Goal: Task Accomplishment & Management: Manage account settings

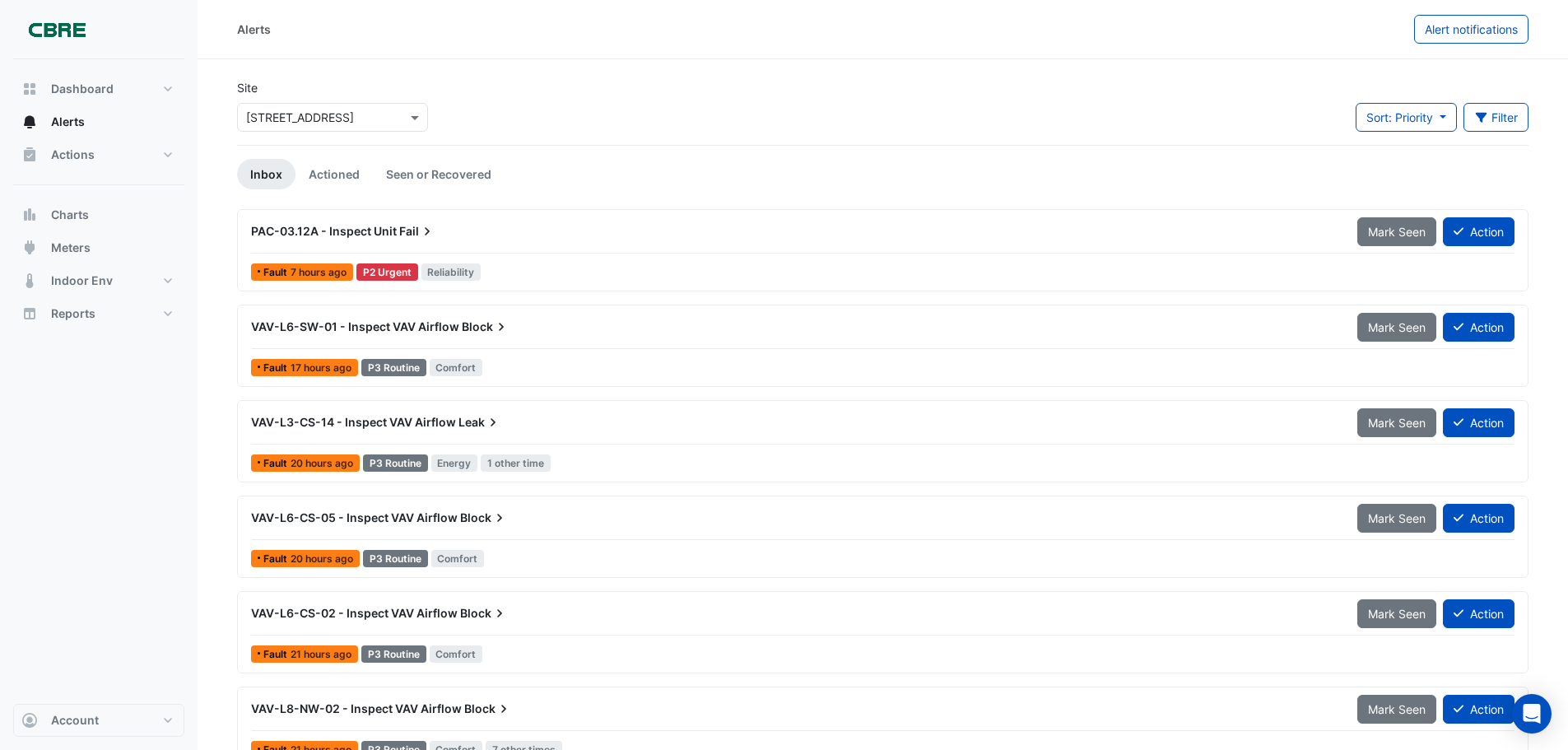
click at [428, 229] on icon at bounding box center [427, 231] width 16 height 16
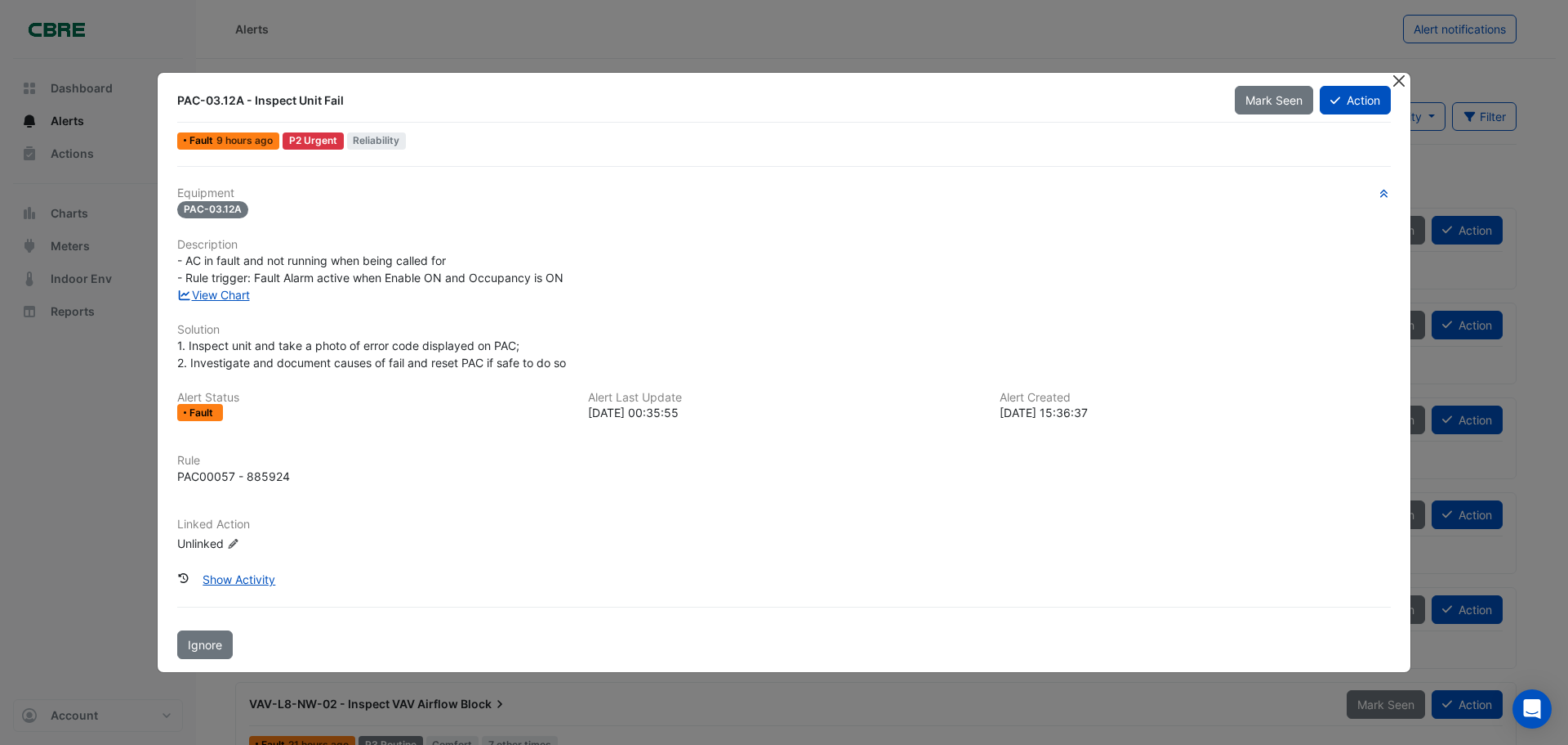
click at [1397, 85] on button "Close" at bounding box center [1399, 82] width 17 height 17
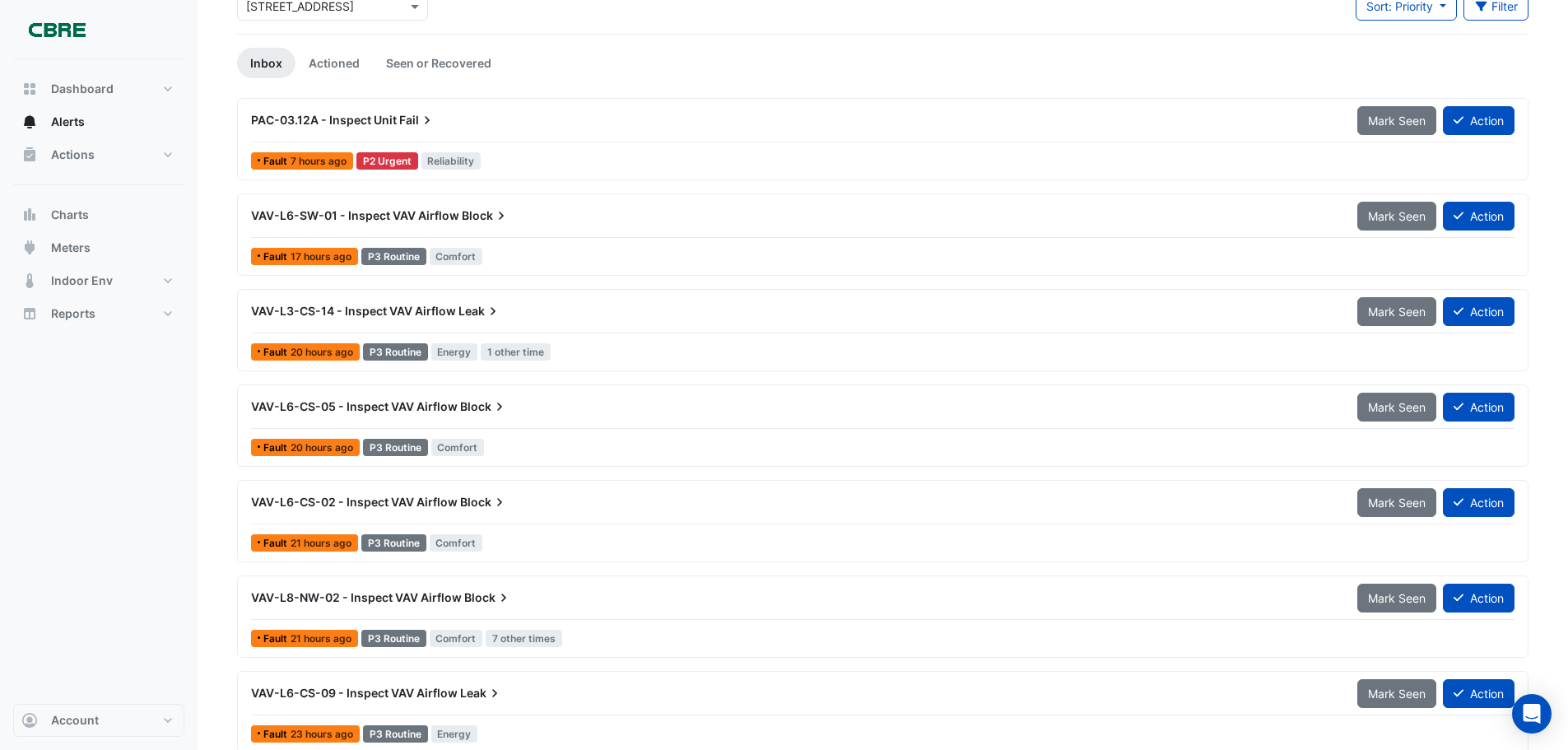
scroll to position [128, 0]
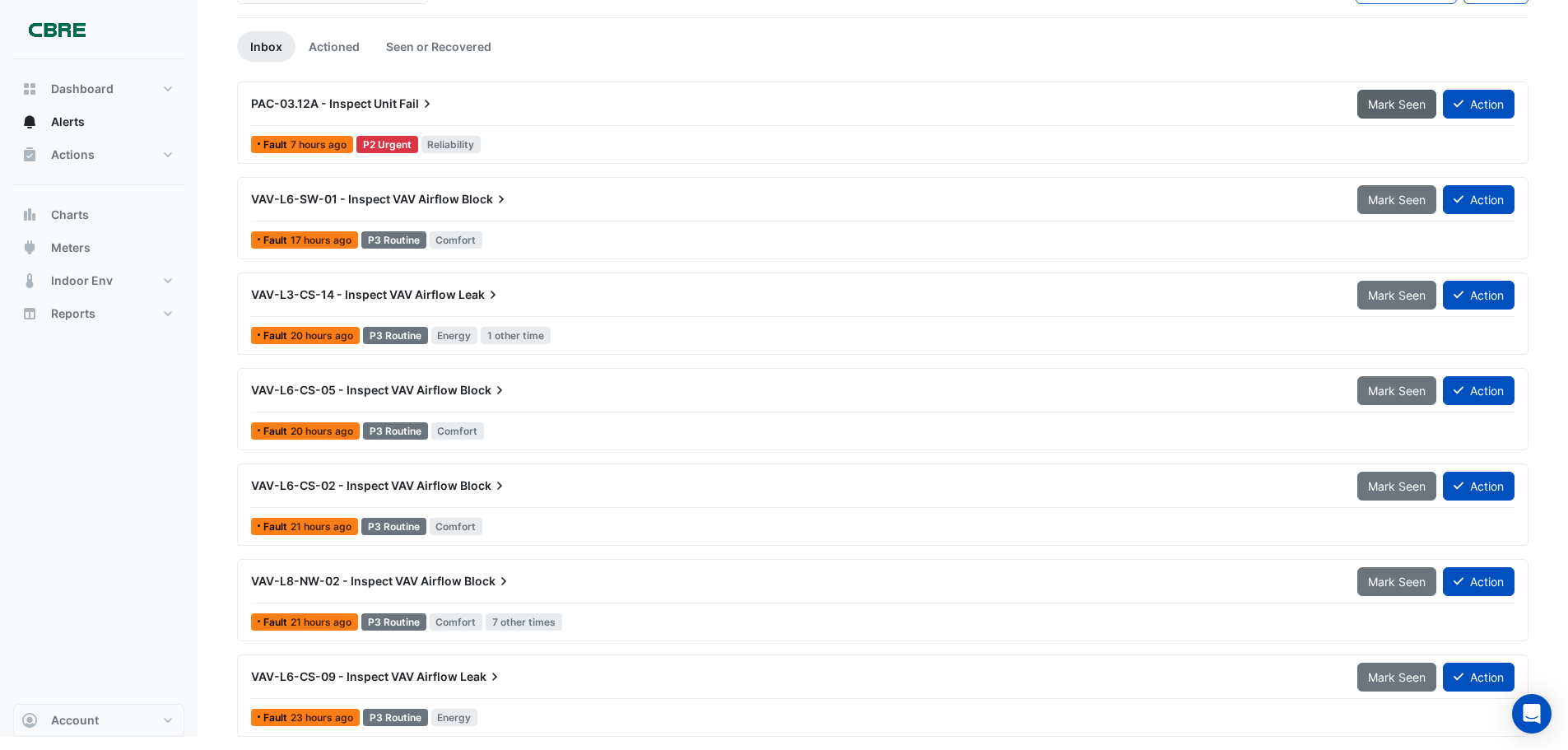
click at [1377, 100] on span "Mark Seen" at bounding box center [1397, 104] width 58 height 14
click at [1380, 102] on span "Mark Seen" at bounding box center [1397, 104] width 58 height 14
click at [1386, 193] on span "Mark Seen" at bounding box center [1397, 200] width 58 height 14
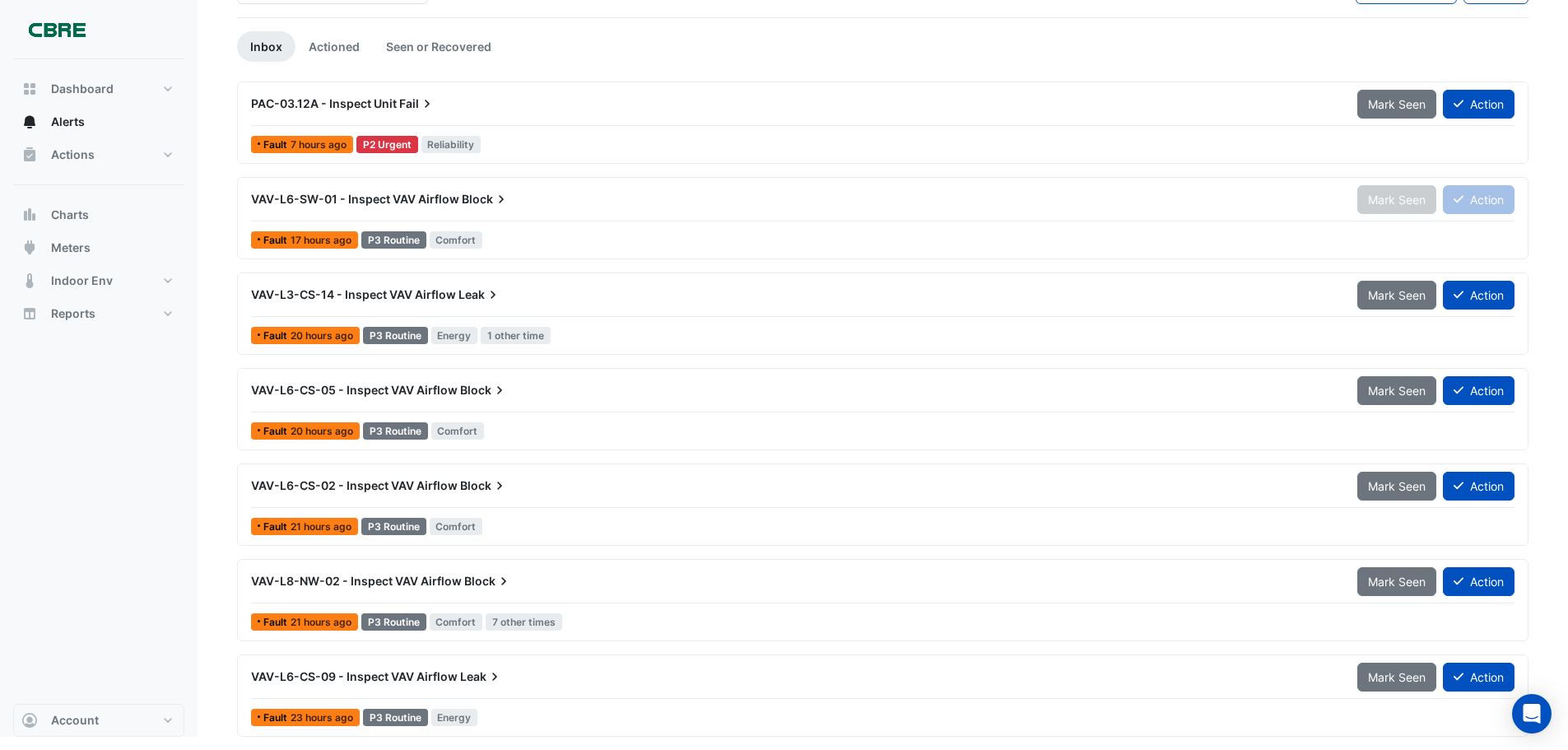
scroll to position [32, 0]
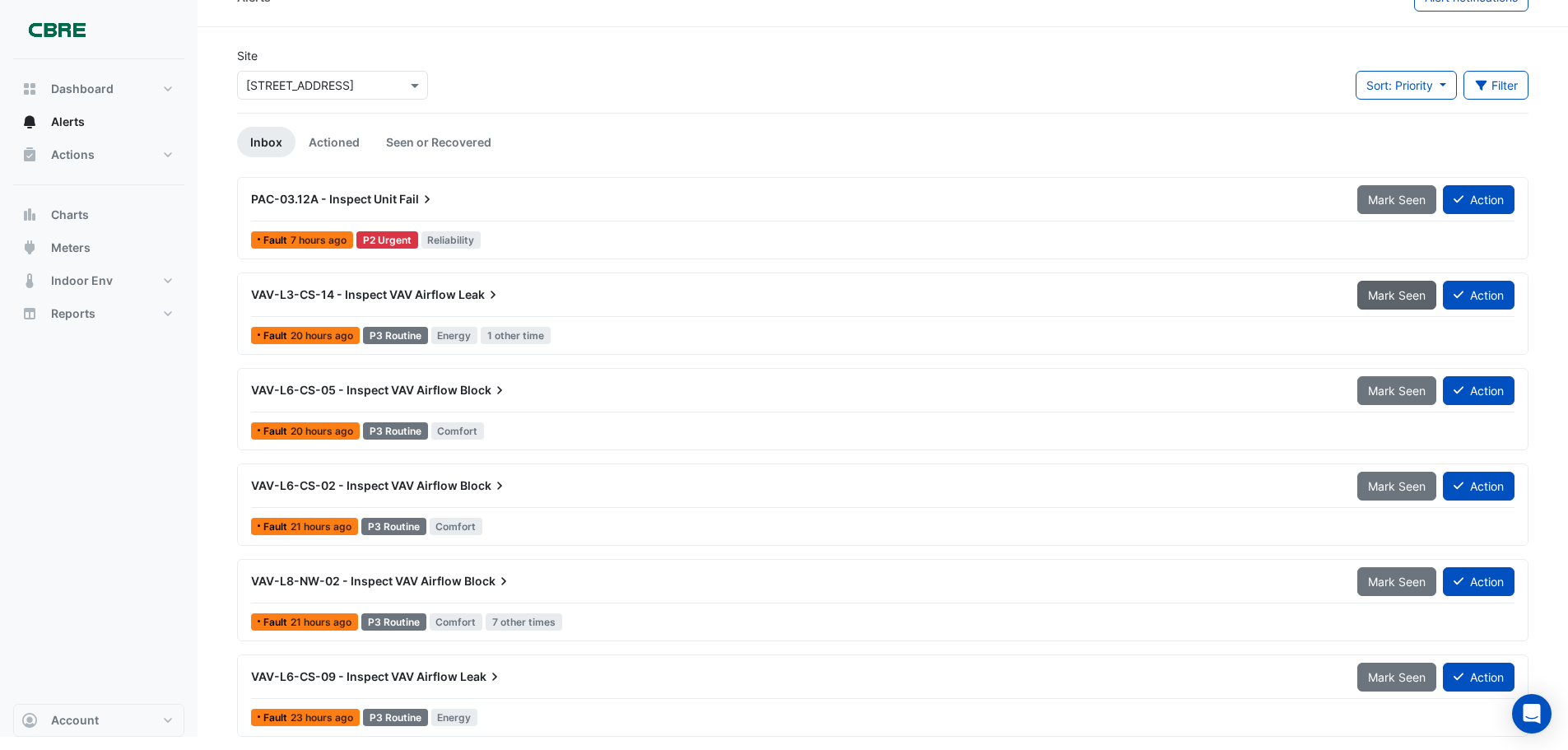
click at [1373, 296] on span "Mark Seen" at bounding box center [1397, 295] width 58 height 14
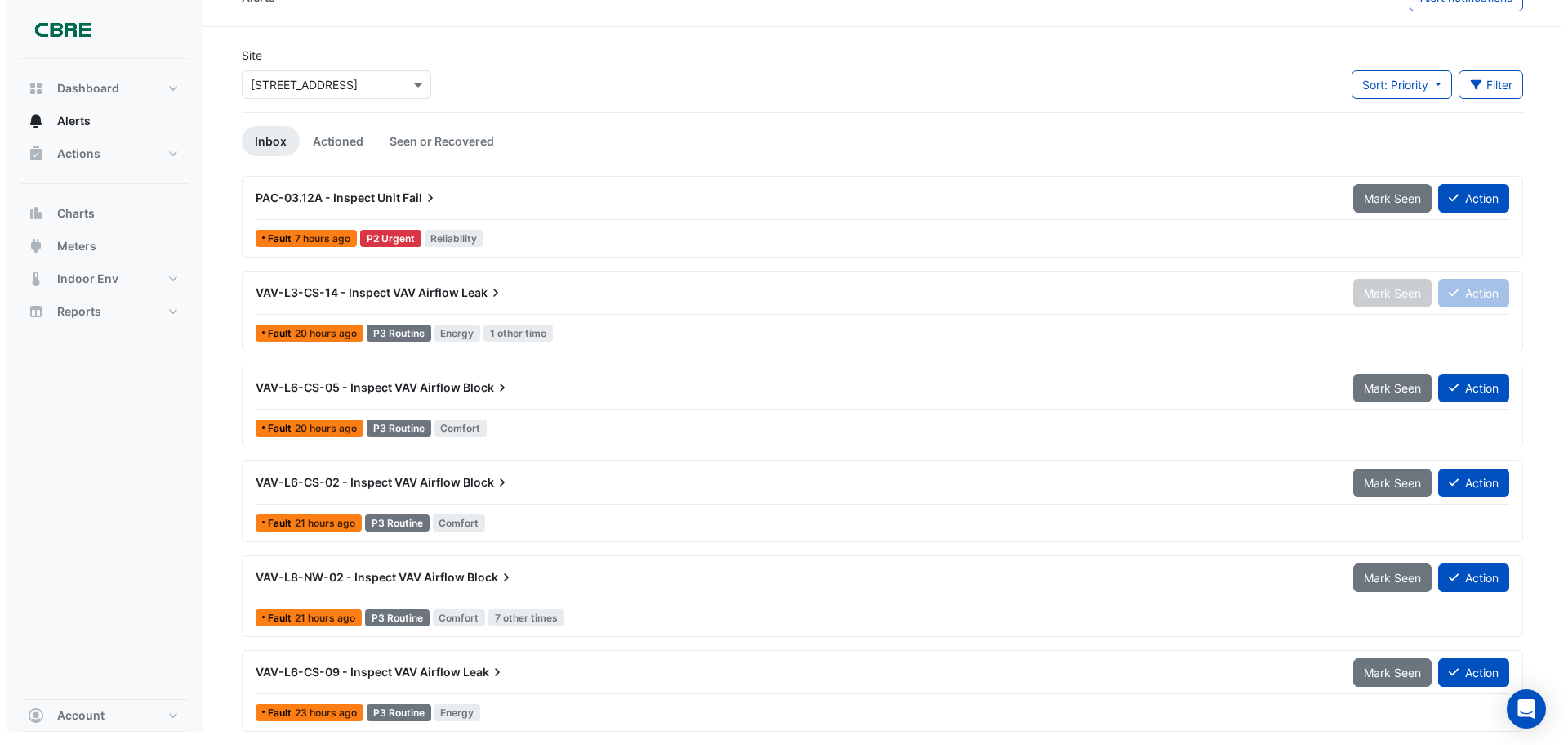
scroll to position [0, 0]
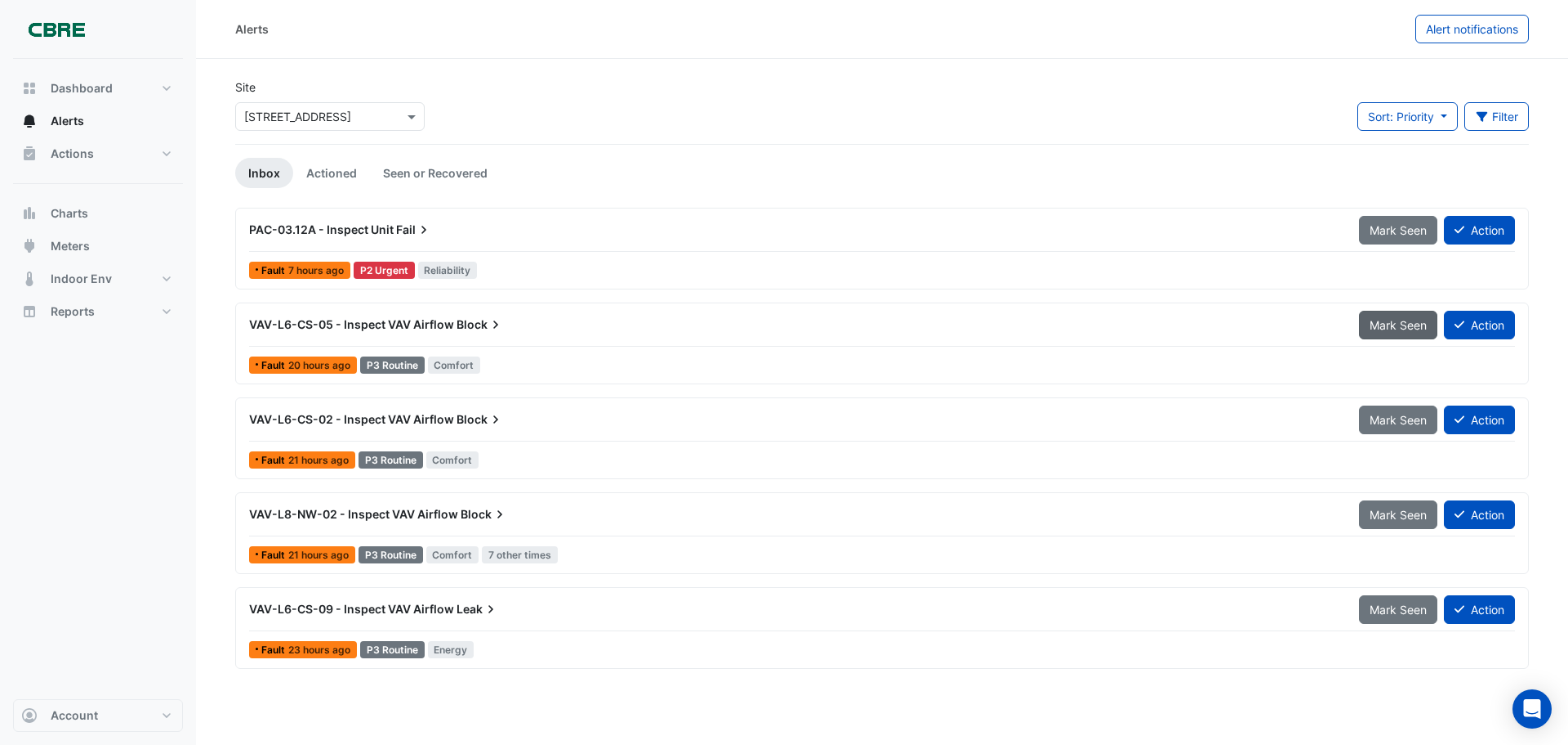
click at [1371, 324] on span "Mark Seen" at bounding box center [1398, 324] width 57 height 14
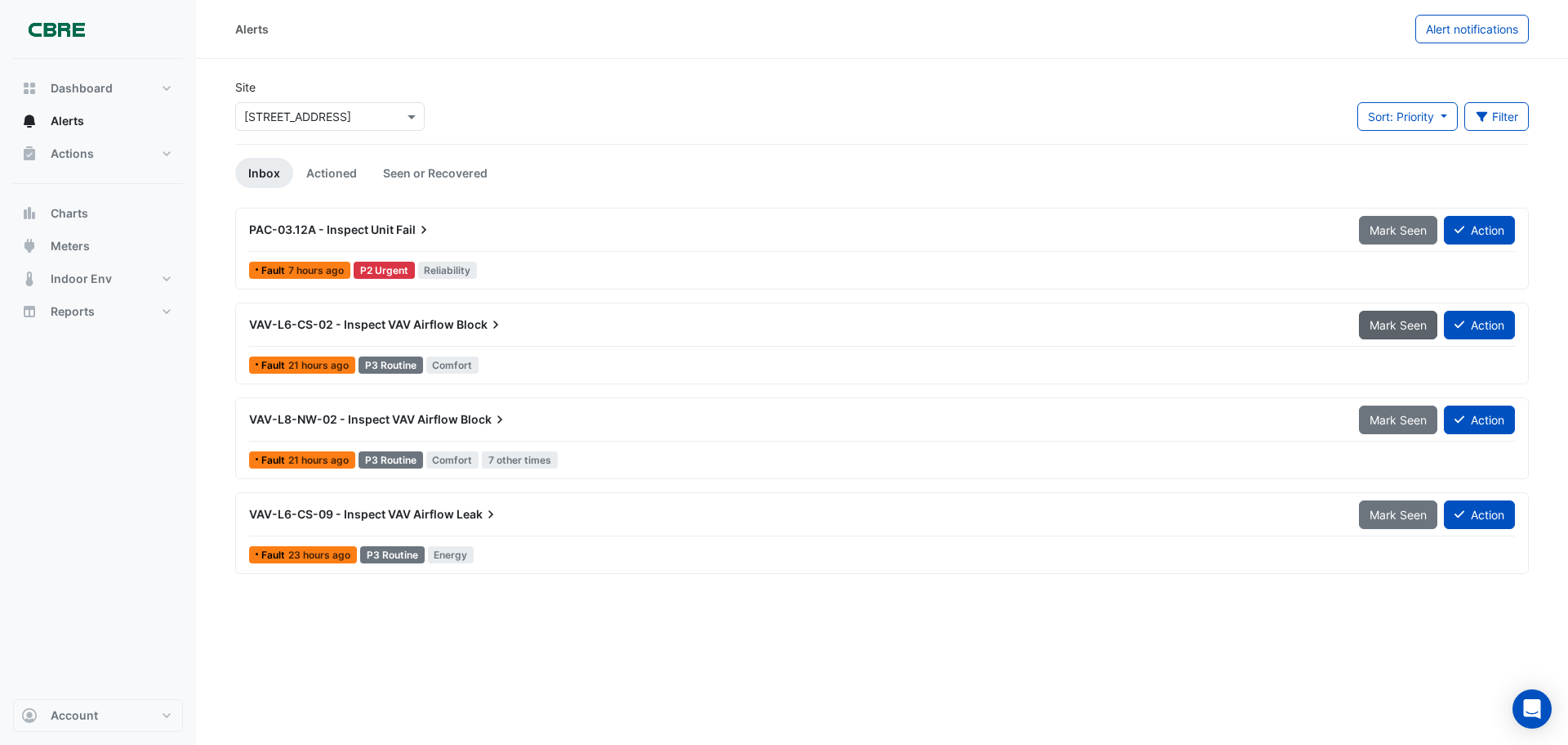
click at [1390, 323] on span "Mark Seen" at bounding box center [1398, 324] width 57 height 14
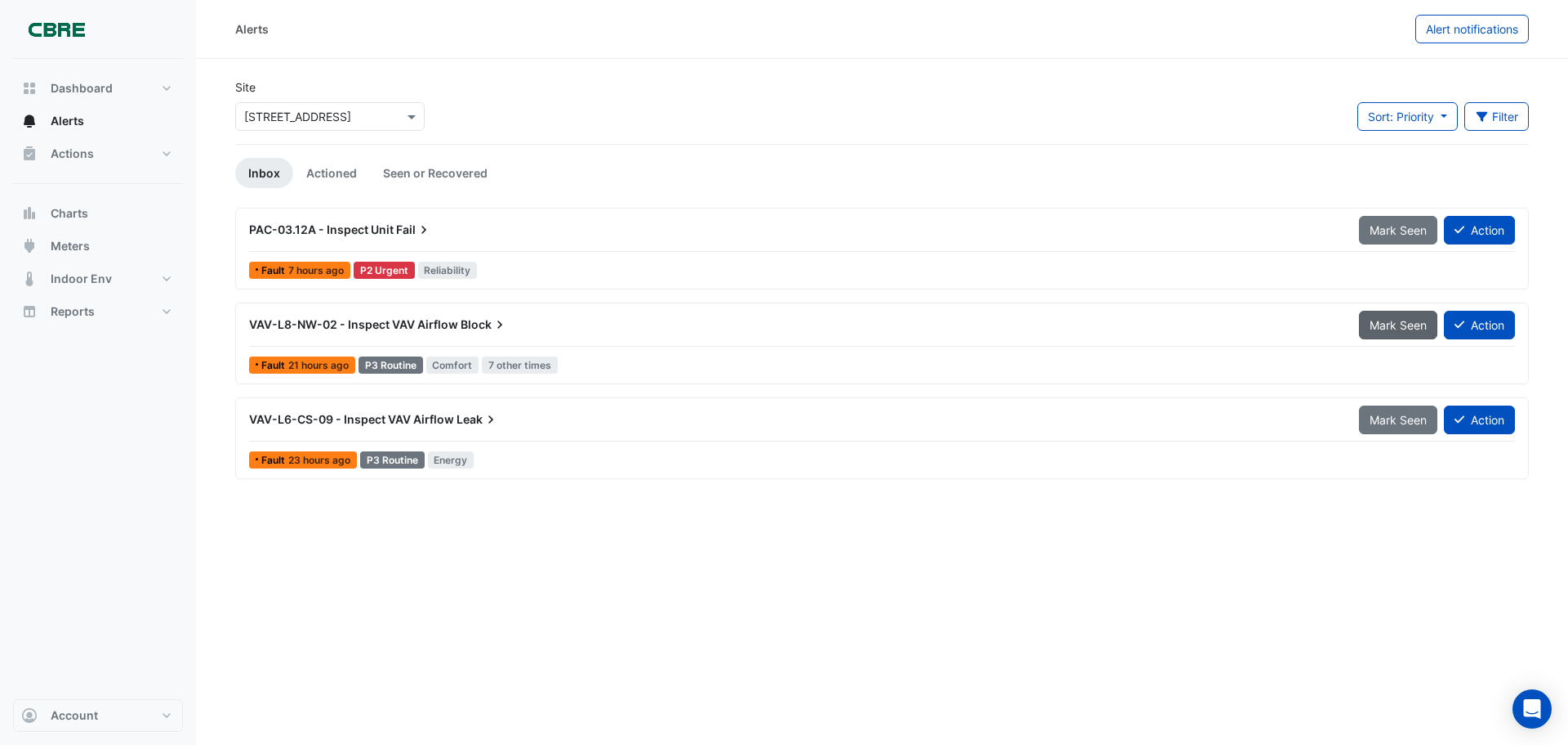
click at [1396, 327] on span "Mark Seen" at bounding box center [1398, 324] width 57 height 14
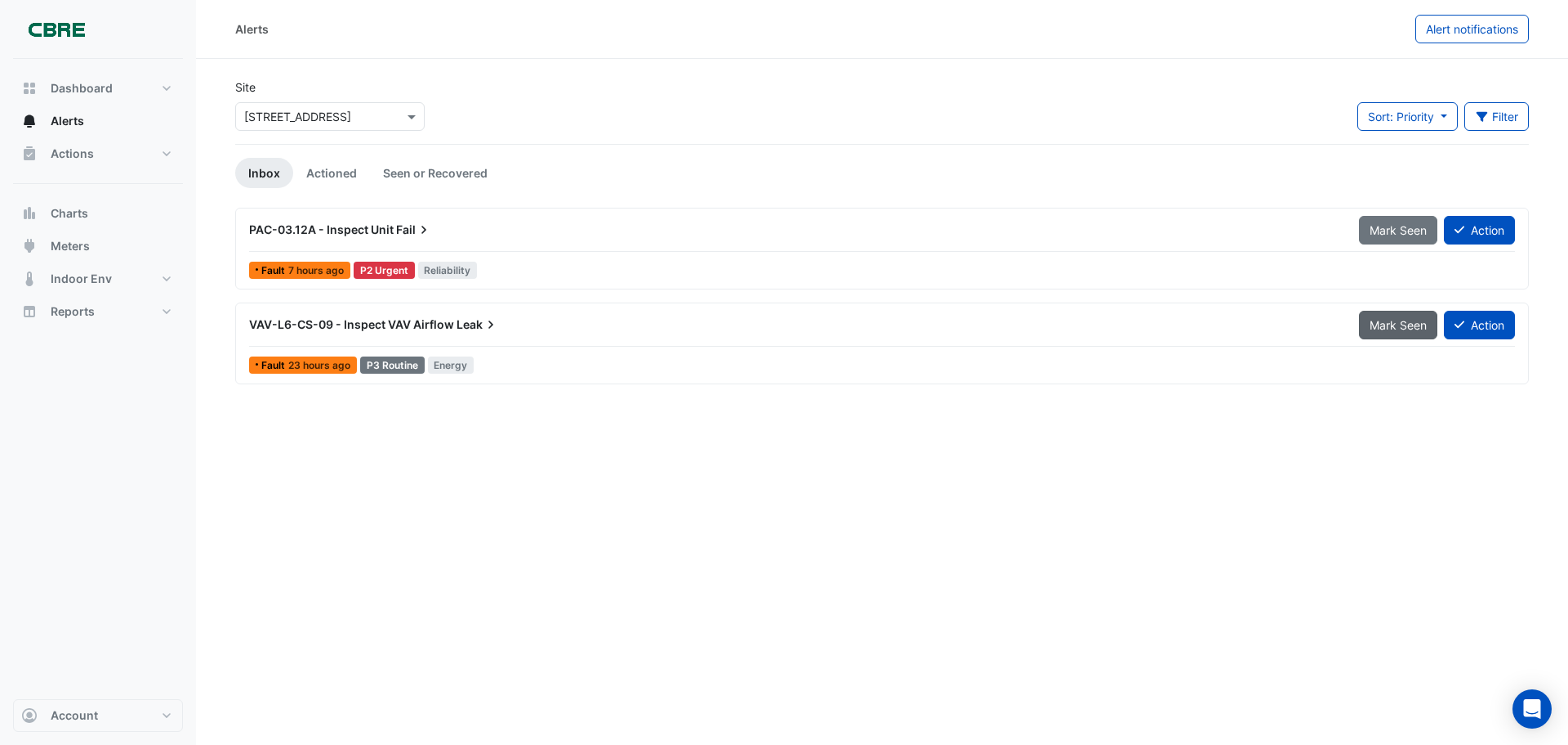
click at [1395, 325] on span "Mark Seen" at bounding box center [1398, 324] width 57 height 14
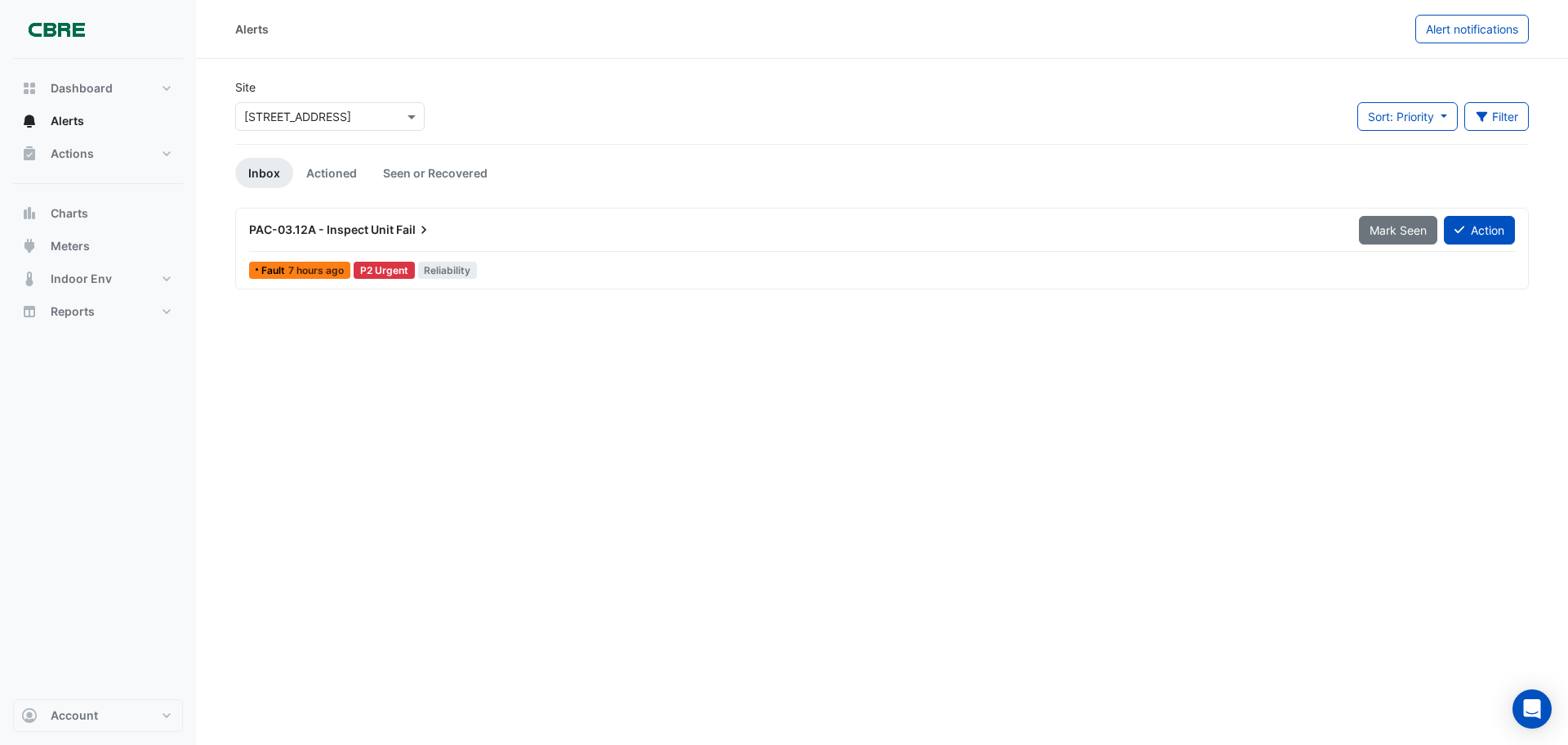
click at [1389, 210] on div "PAC-03.12A - Inspect Unit Fail Mark Seen Action Fault 7 hours ago P2 Urgent Rel…" at bounding box center [882, 248] width 1294 height 82
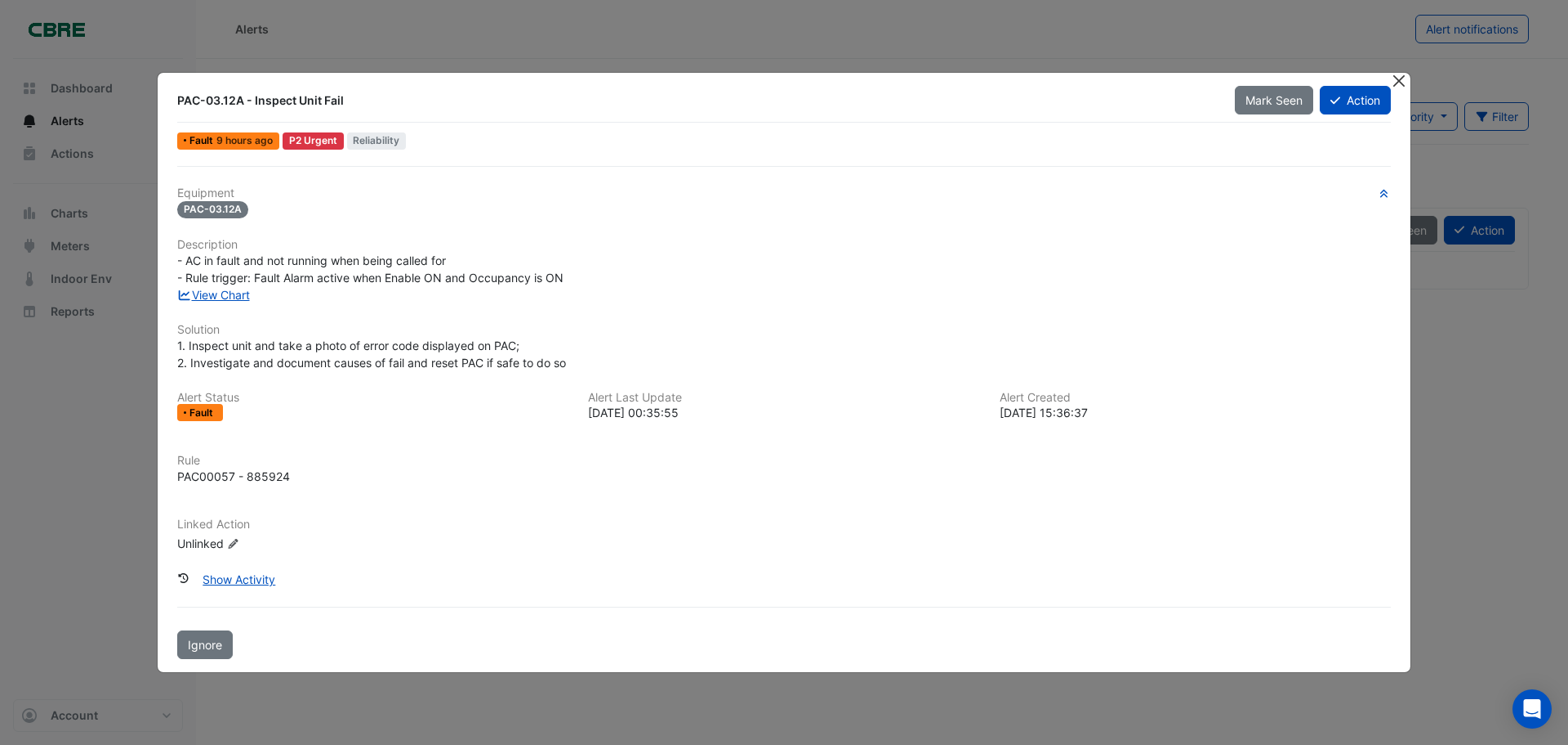
click at [1398, 79] on button "Close" at bounding box center [1399, 82] width 17 height 17
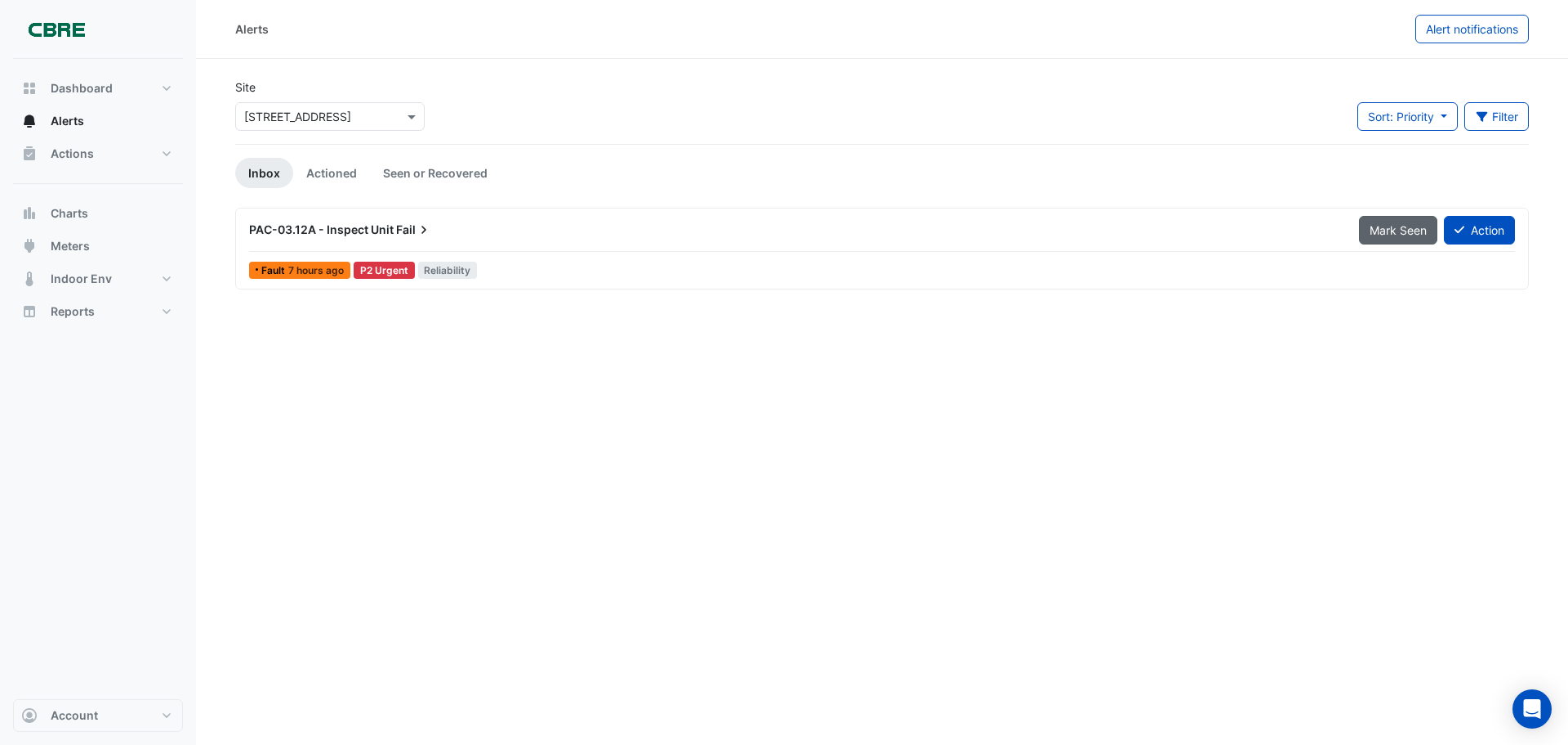
click at [1384, 223] on span "Mark Seen" at bounding box center [1398, 230] width 57 height 14
click at [421, 227] on icon at bounding box center [424, 230] width 5 height 9
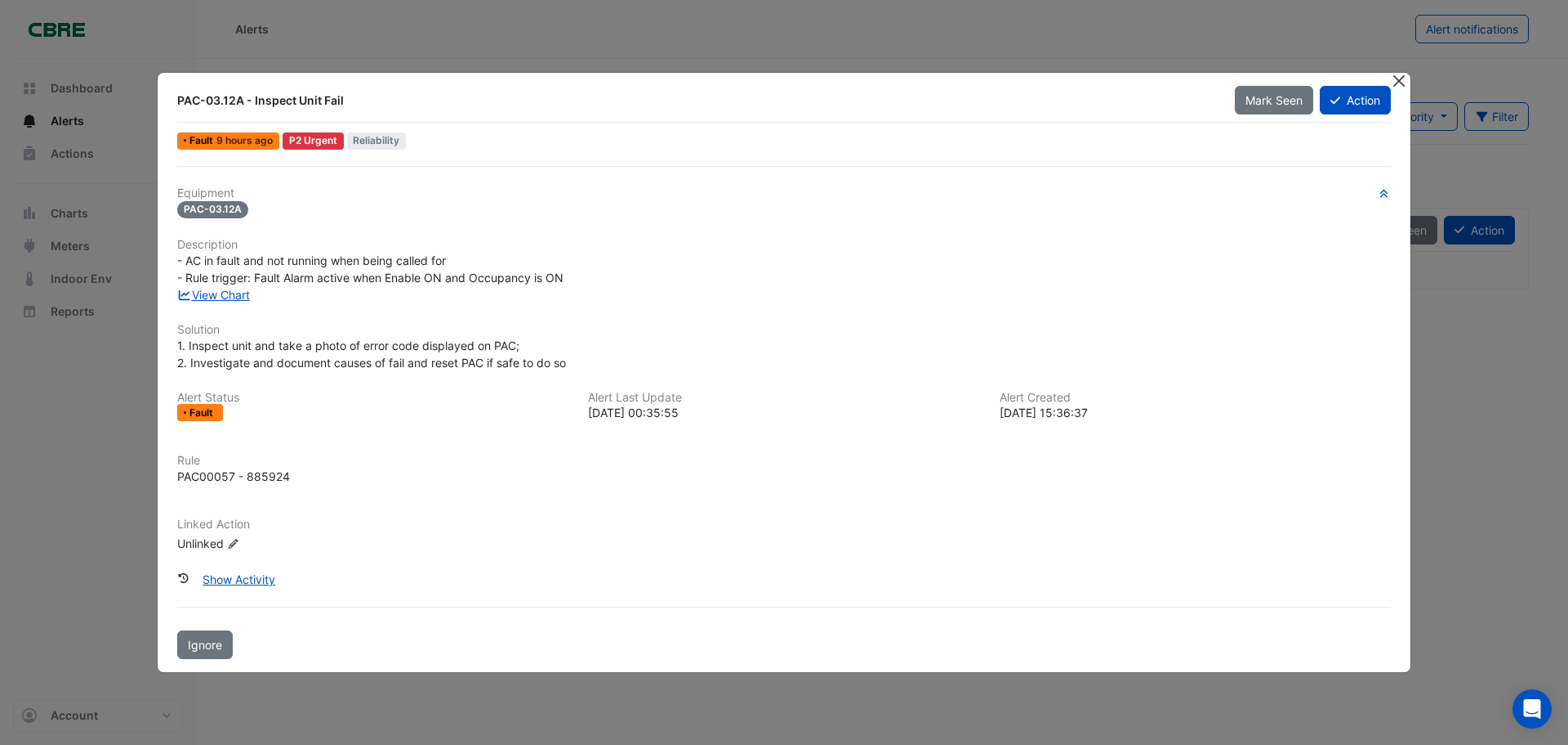
click at [1395, 84] on button "Close" at bounding box center [1399, 82] width 17 height 17
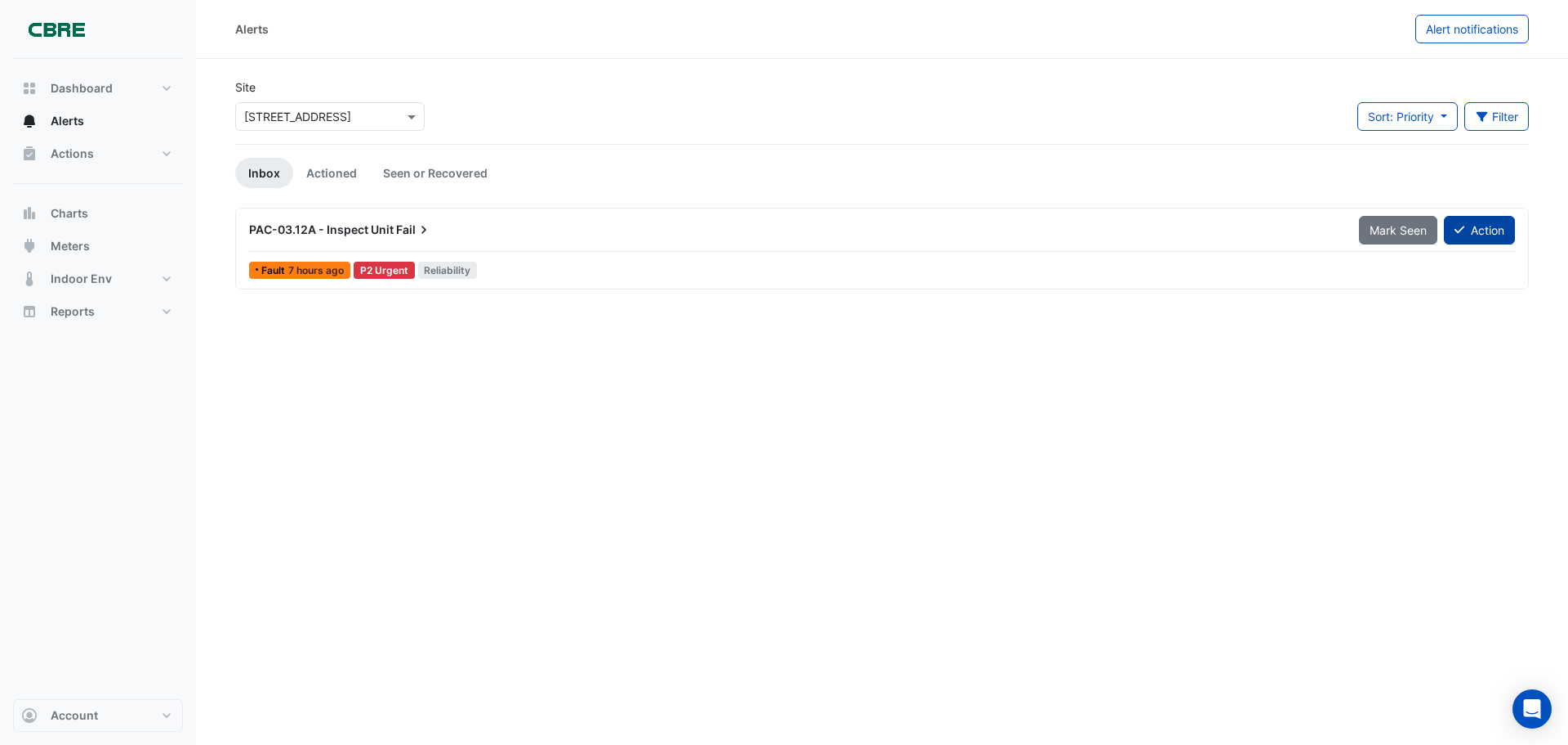
click at [1466, 229] on button "Action" at bounding box center [1480, 229] width 71 height 28
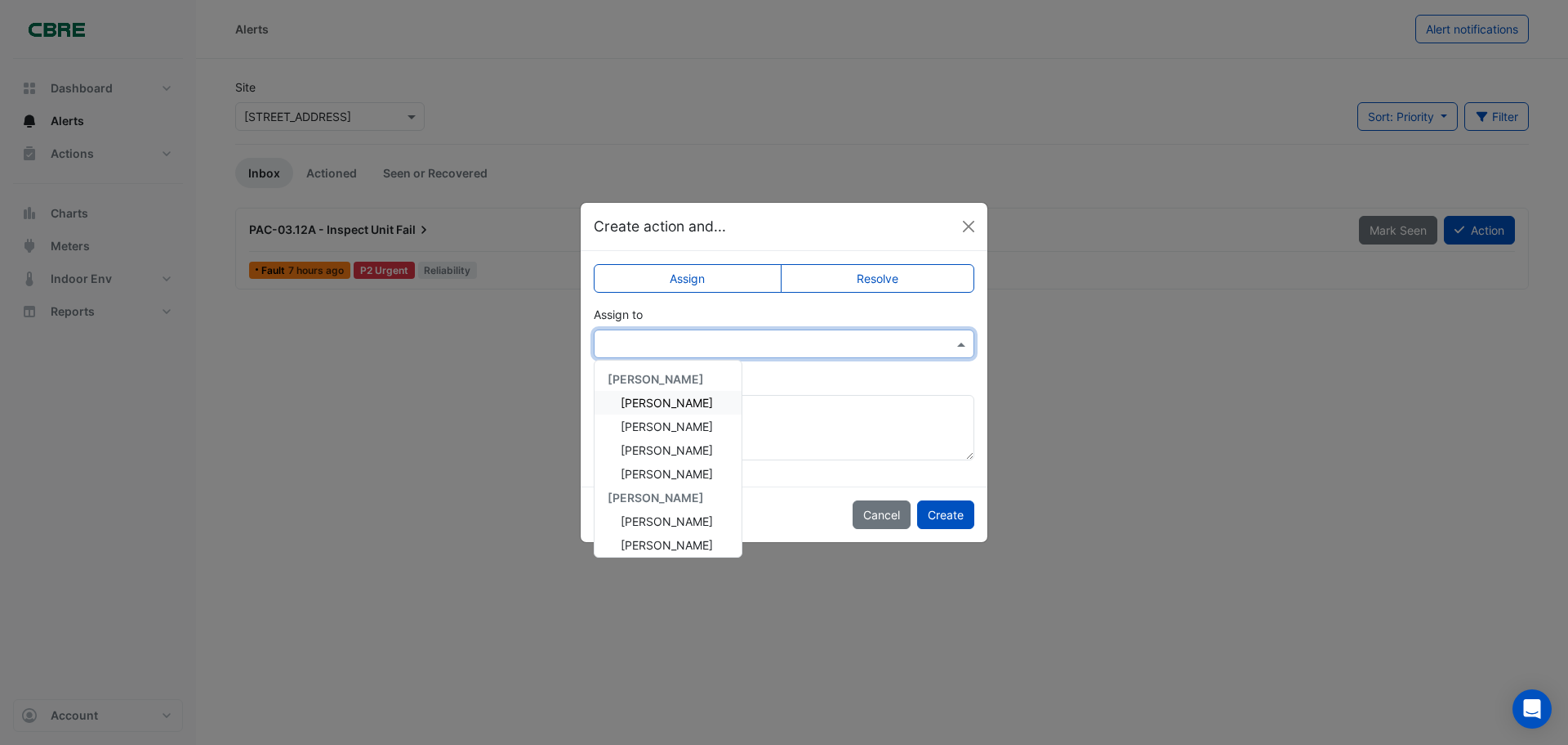
click at [686, 339] on input "text" at bounding box center [768, 344] width 330 height 17
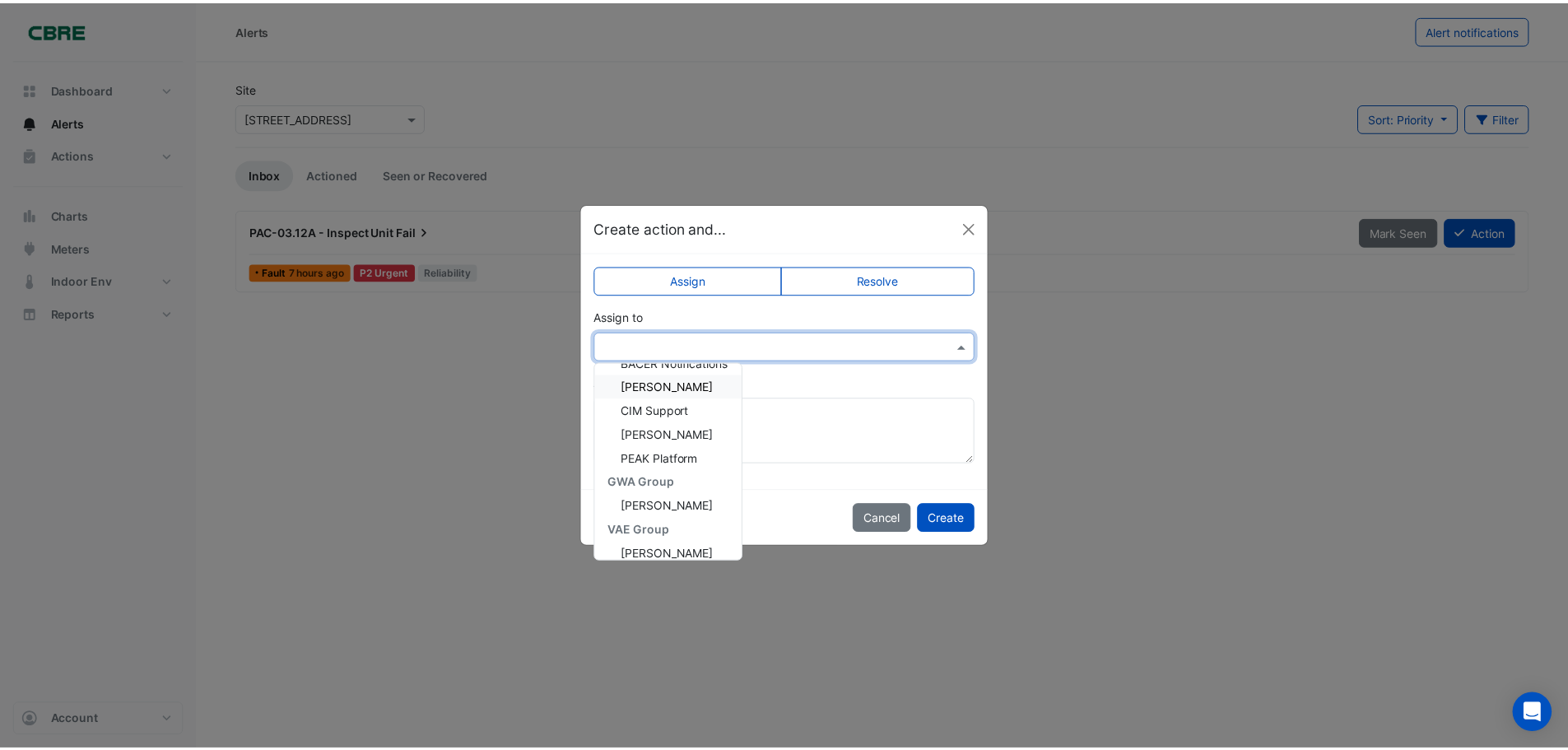
scroll to position [388, 0]
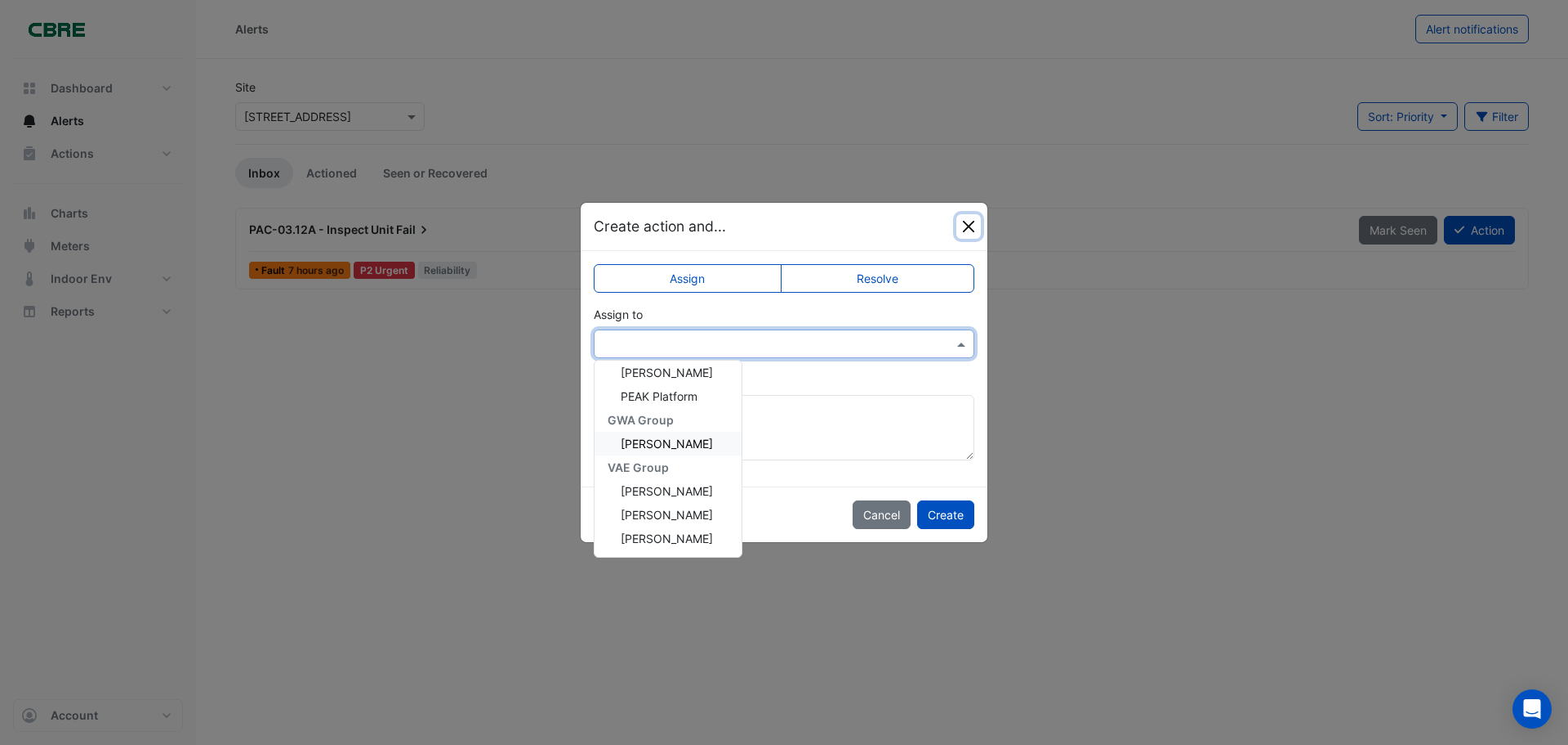
click at [965, 222] on button "Close" at bounding box center [968, 226] width 25 height 25
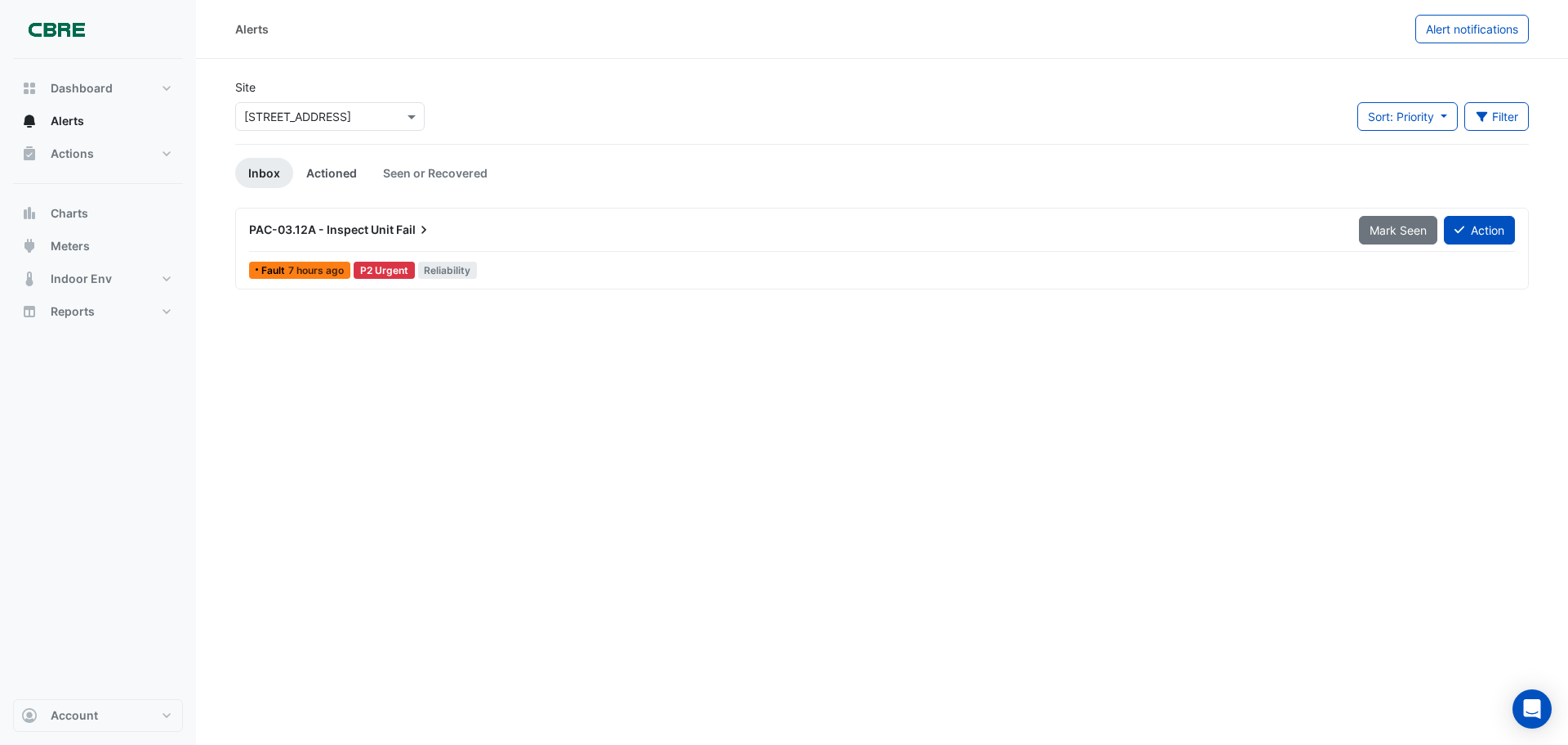
click at [339, 177] on link "Actioned" at bounding box center [332, 173] width 77 height 30
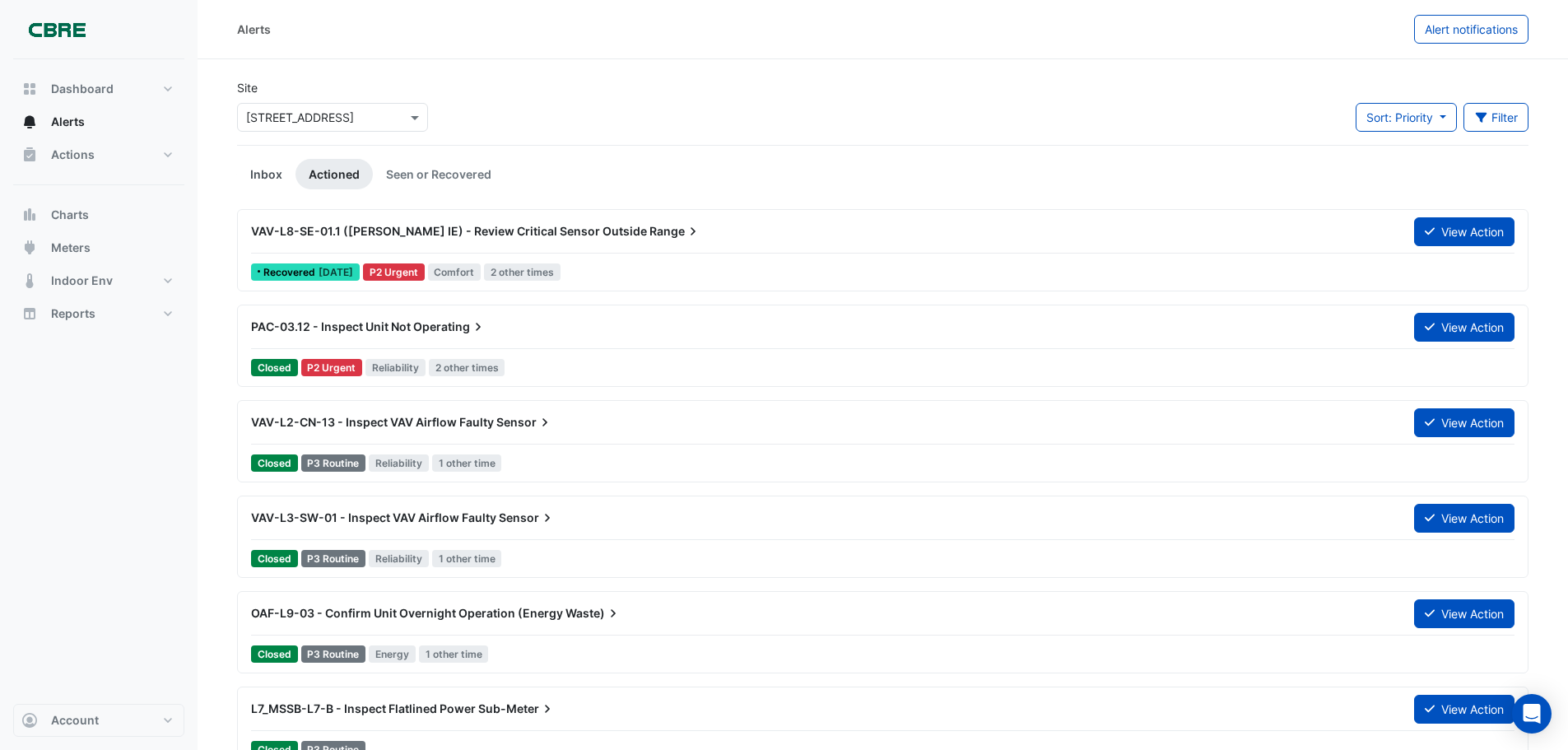
click at [262, 173] on link "Inbox" at bounding box center [266, 174] width 59 height 30
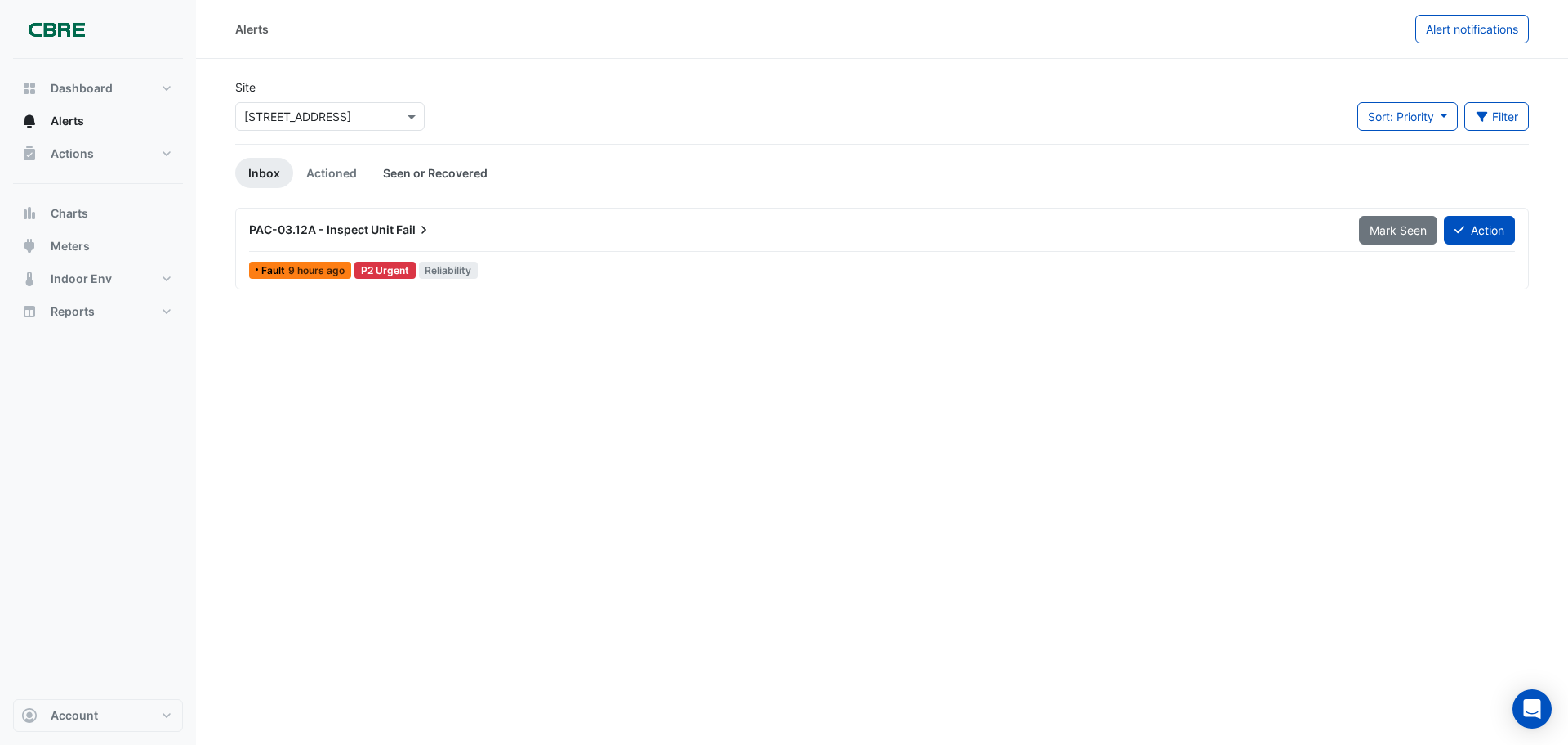
click at [423, 165] on link "Seen or Recovered" at bounding box center [435, 173] width 130 height 30
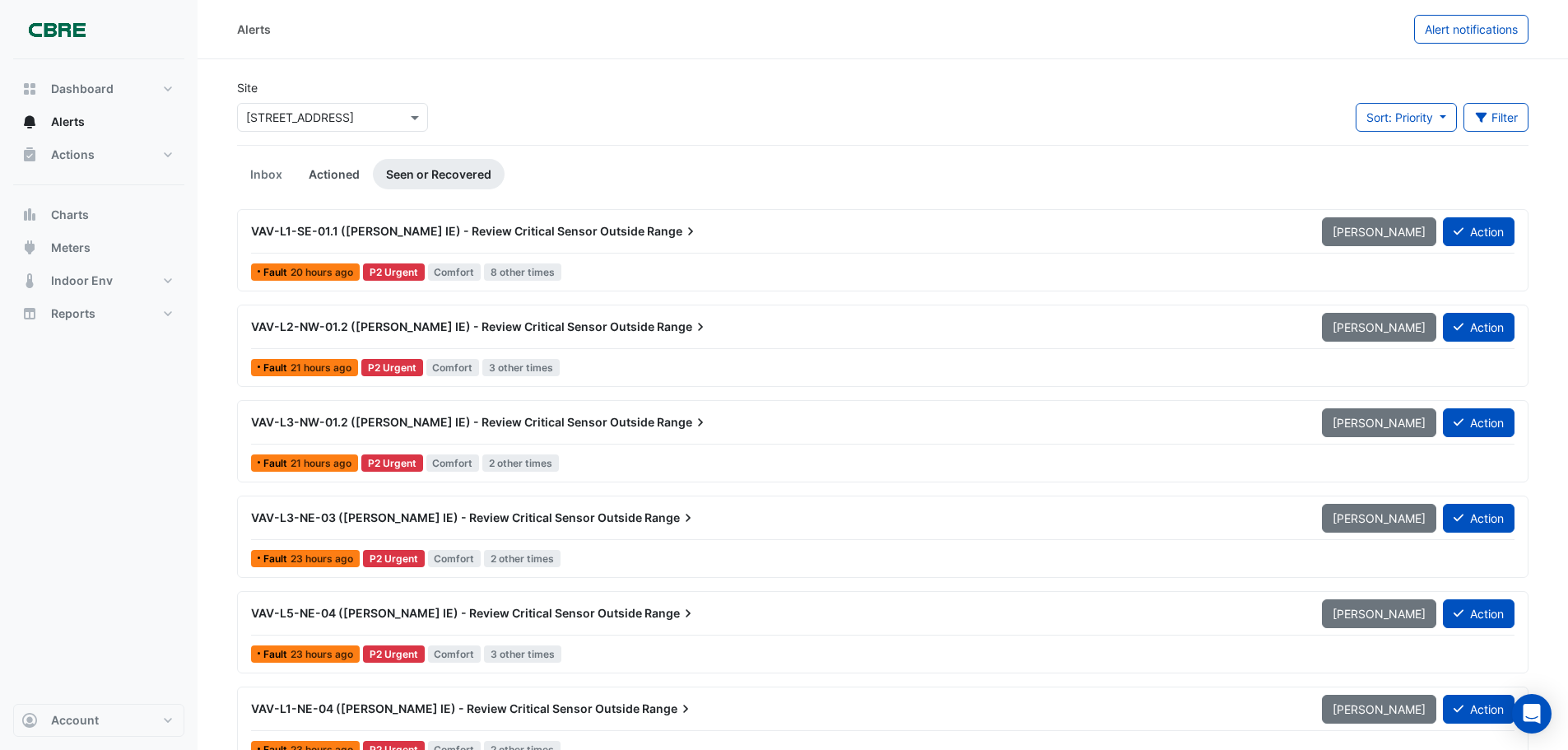
click at [319, 169] on link "Actioned" at bounding box center [335, 174] width 78 height 30
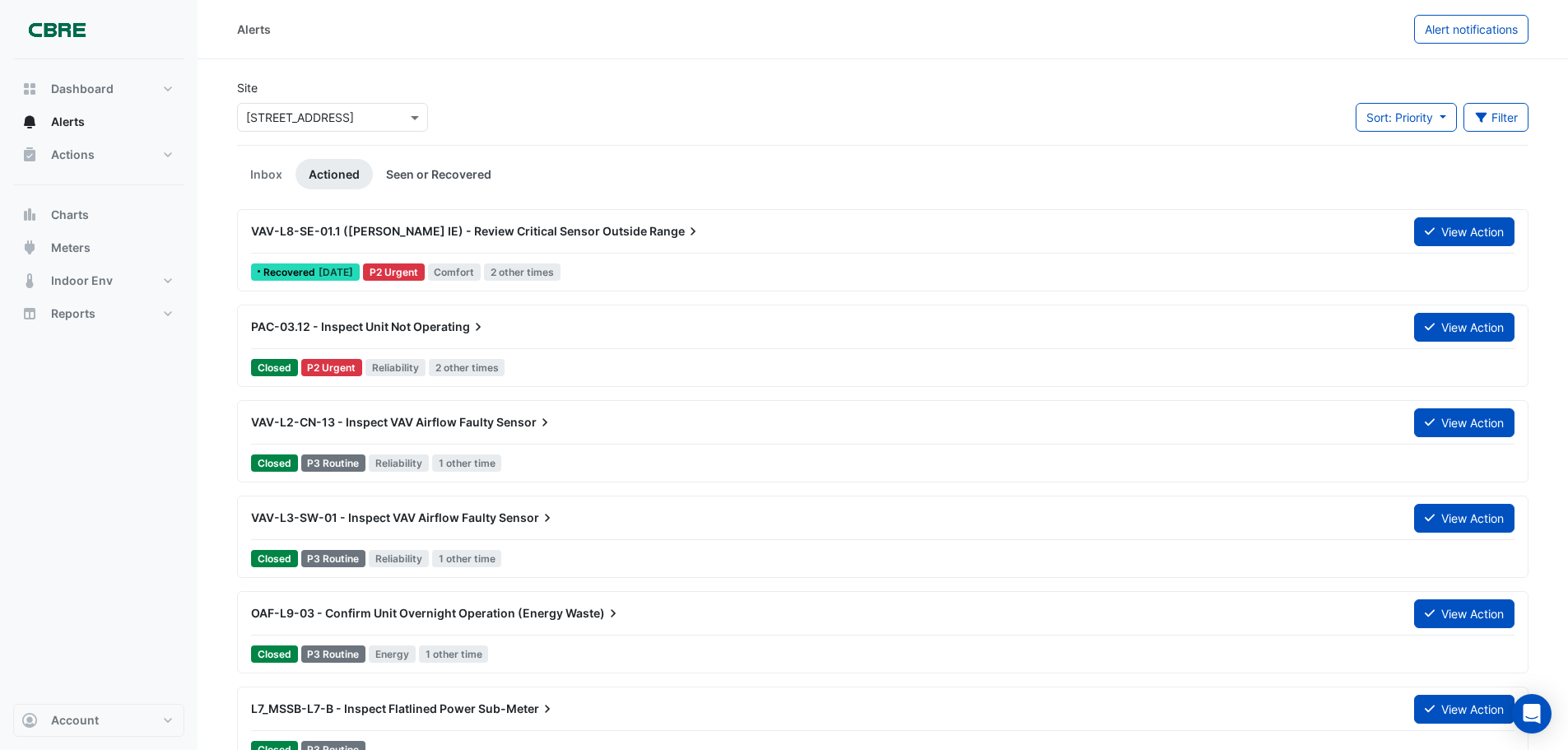
click at [413, 163] on link "Seen or Recovered" at bounding box center [438, 174] width 131 height 30
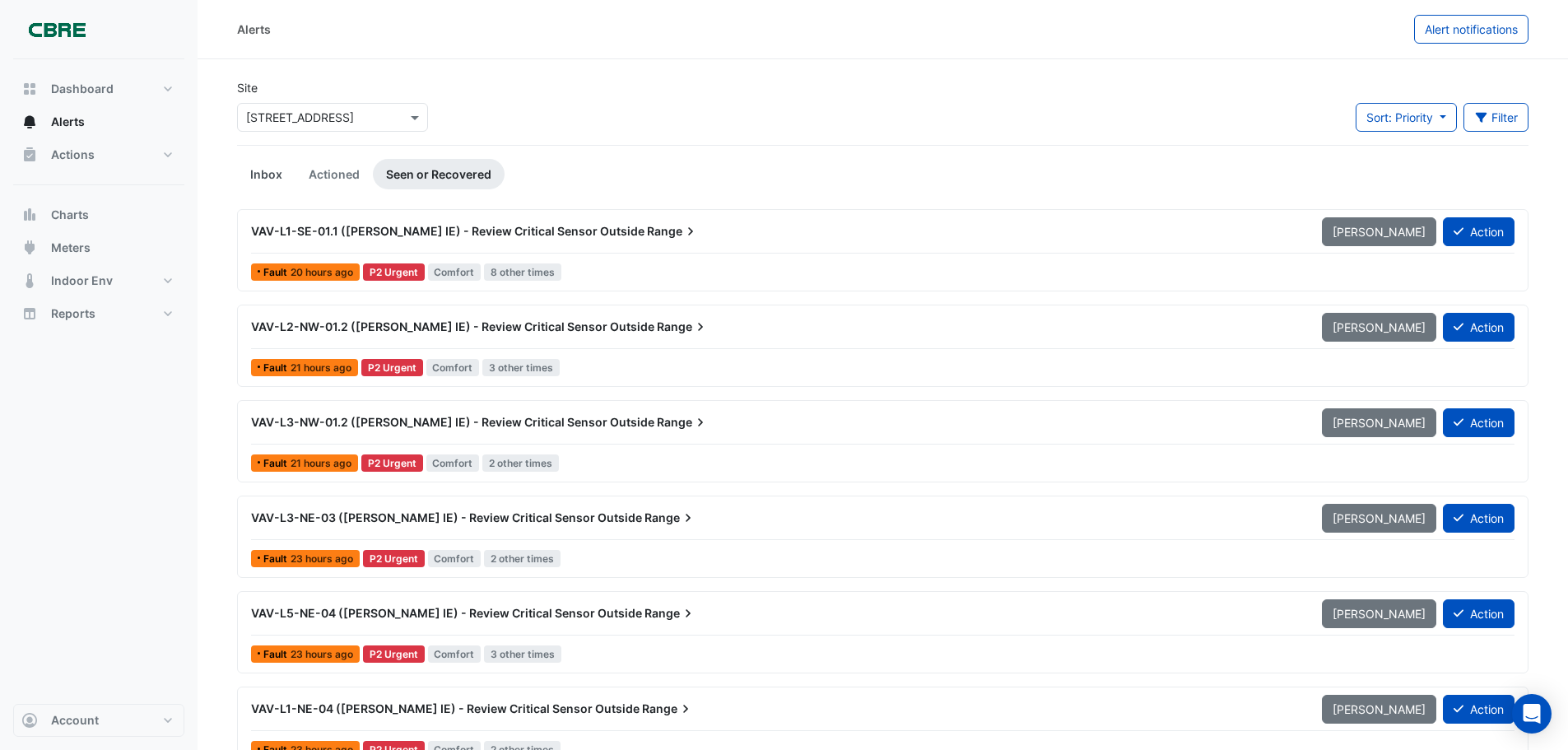
click at [268, 175] on link "Inbox" at bounding box center [266, 174] width 59 height 30
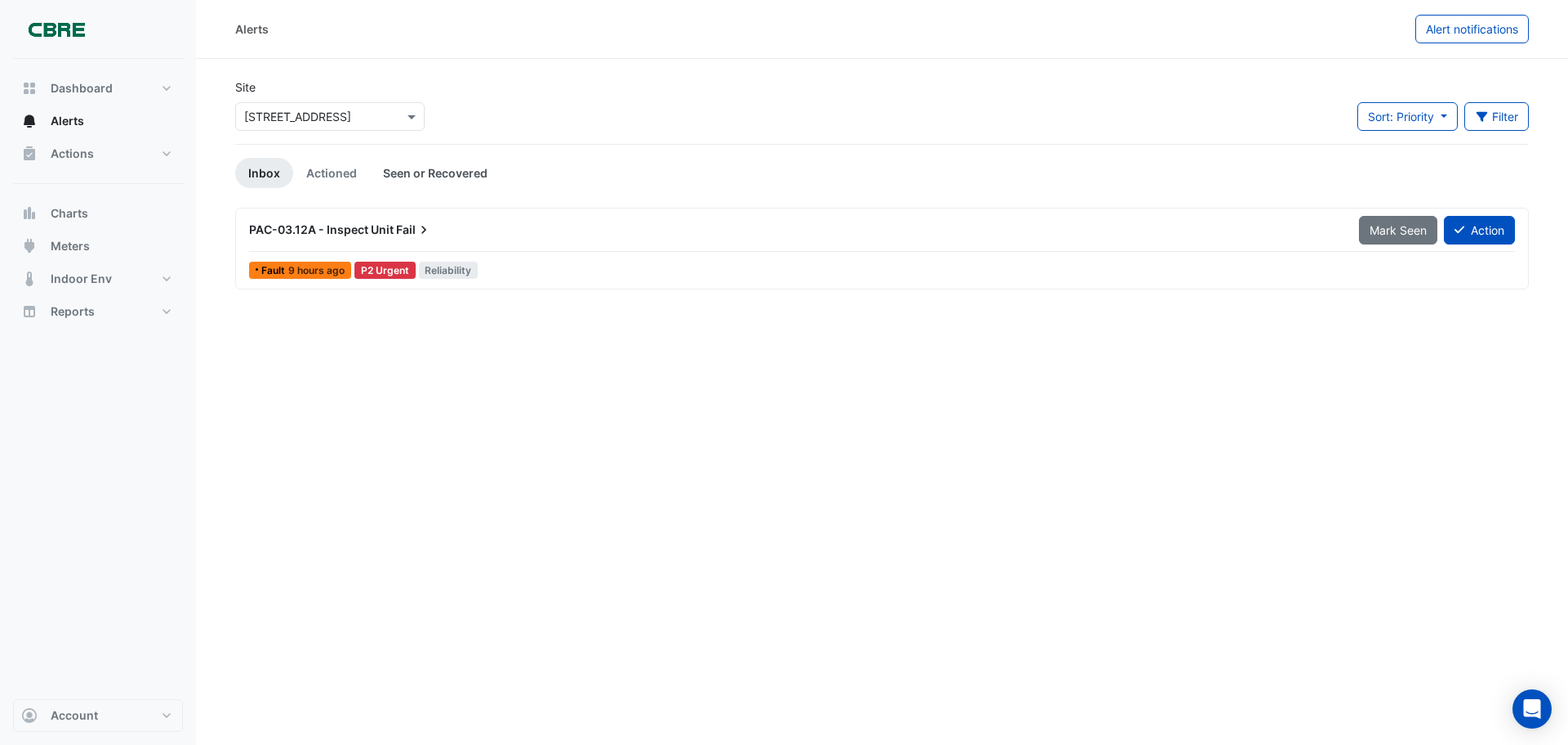
click at [437, 167] on link "Seen or Recovered" at bounding box center [435, 173] width 130 height 30
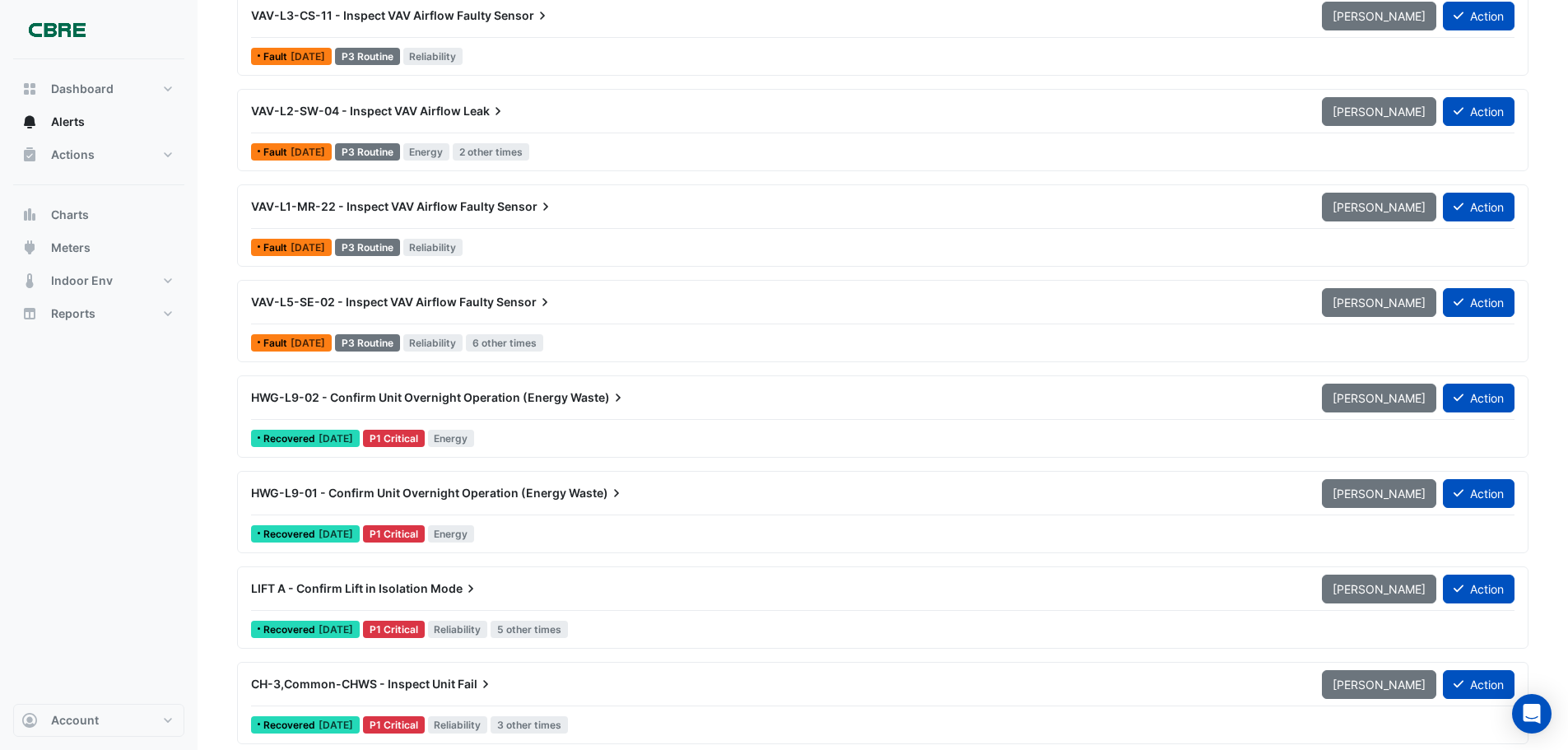
scroll to position [1892, 0]
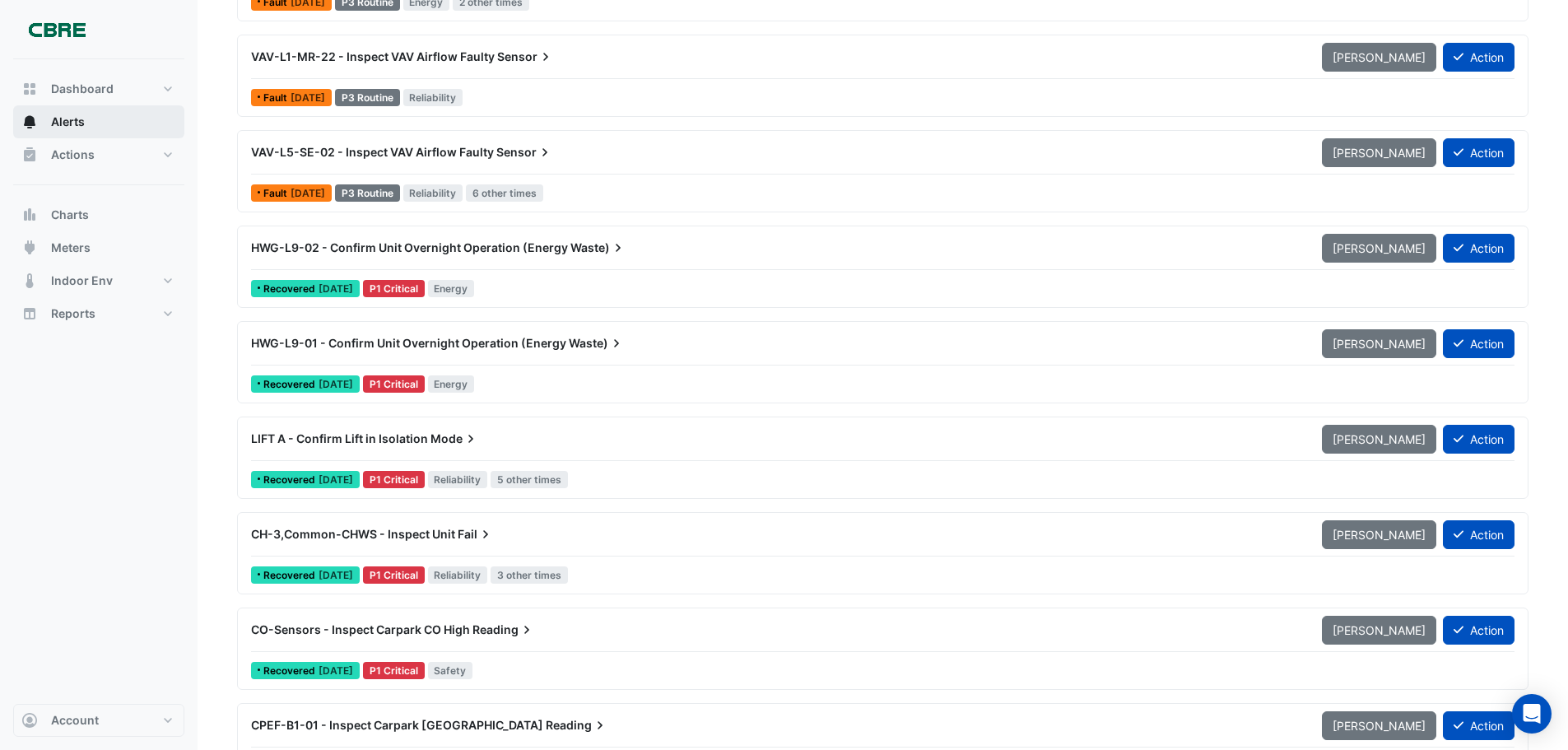
click at [67, 119] on span "Alerts" at bounding box center [67, 121] width 34 height 16
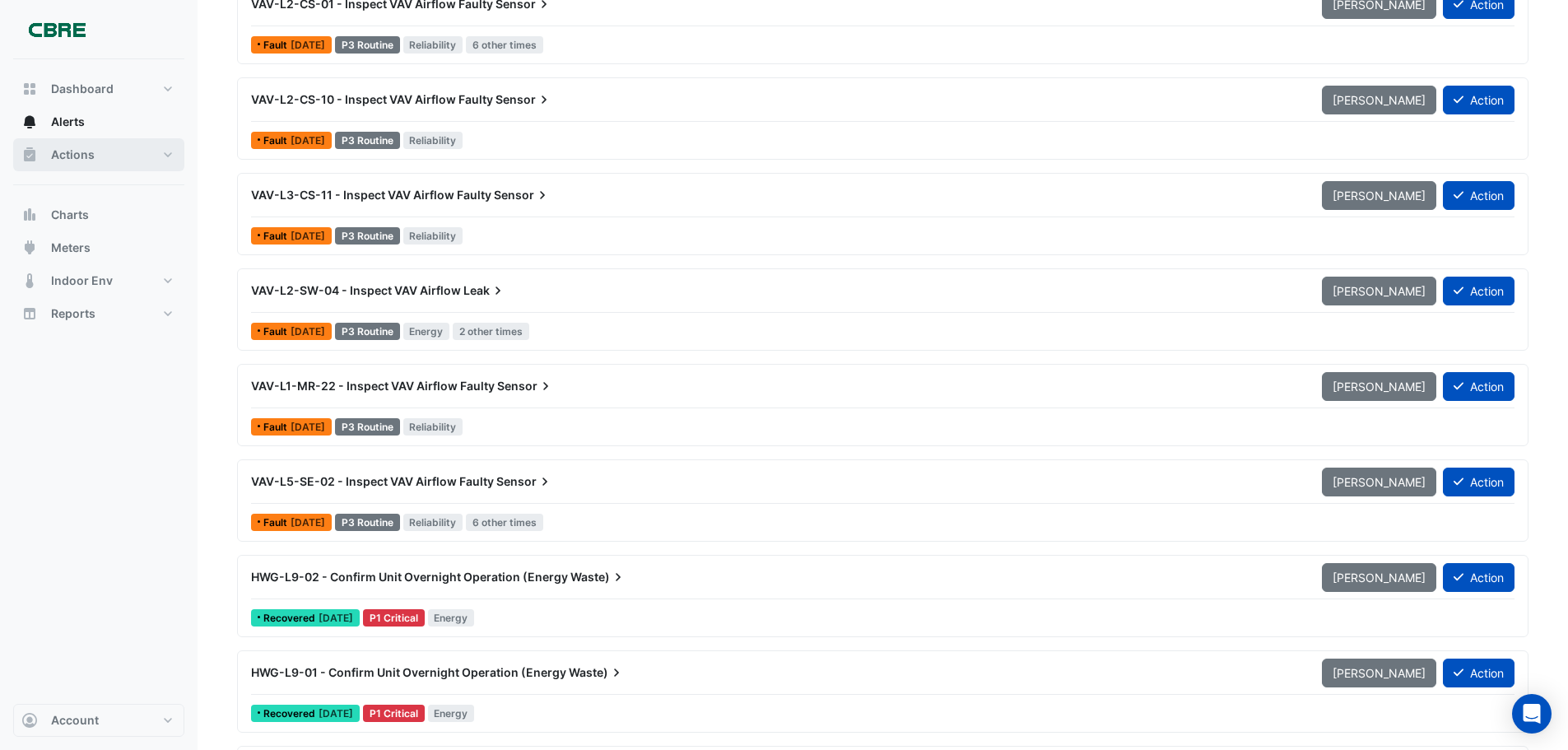
click at [80, 154] on span "Actions" at bounding box center [73, 155] width 43 height 16
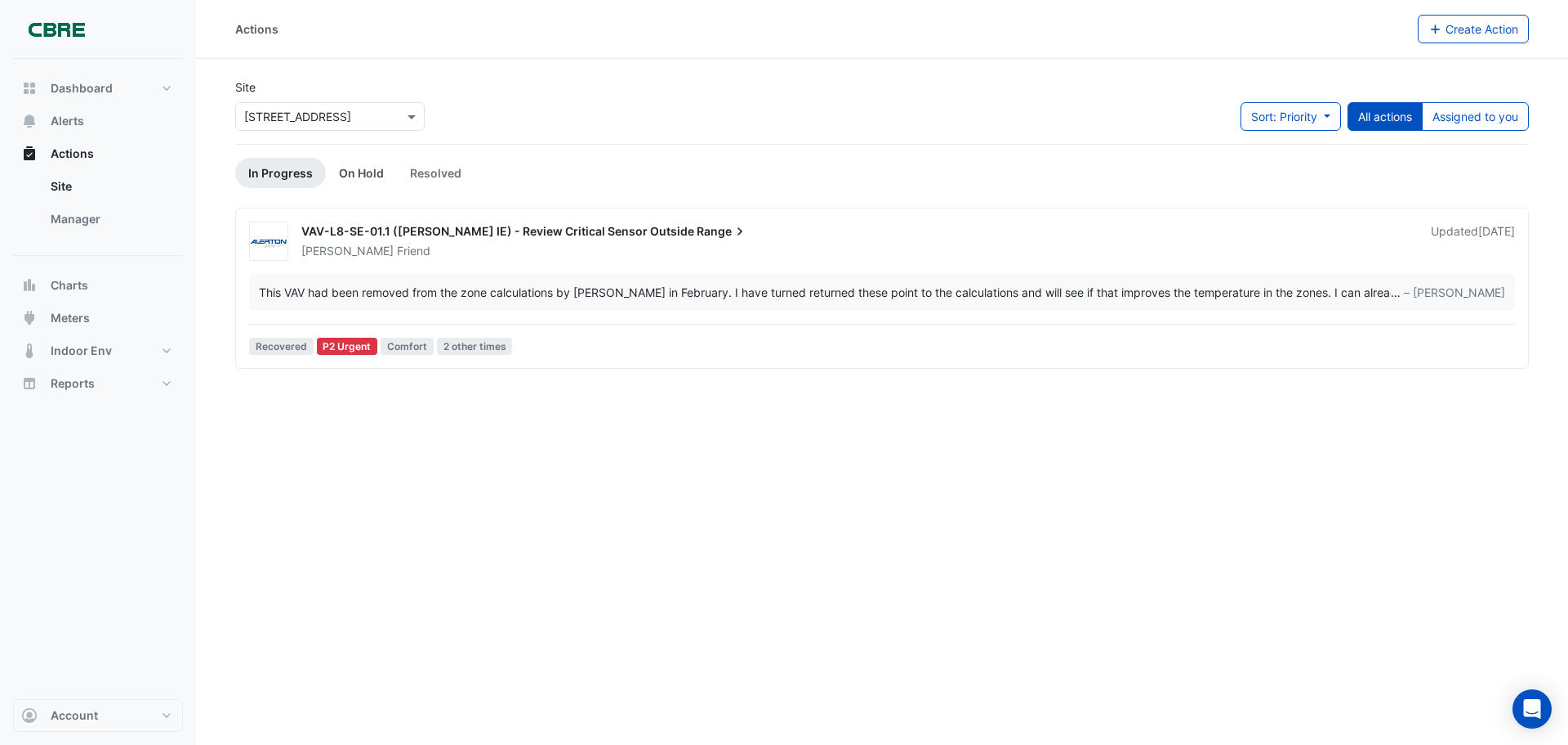
click at [332, 167] on link "On Hold" at bounding box center [361, 173] width 71 height 30
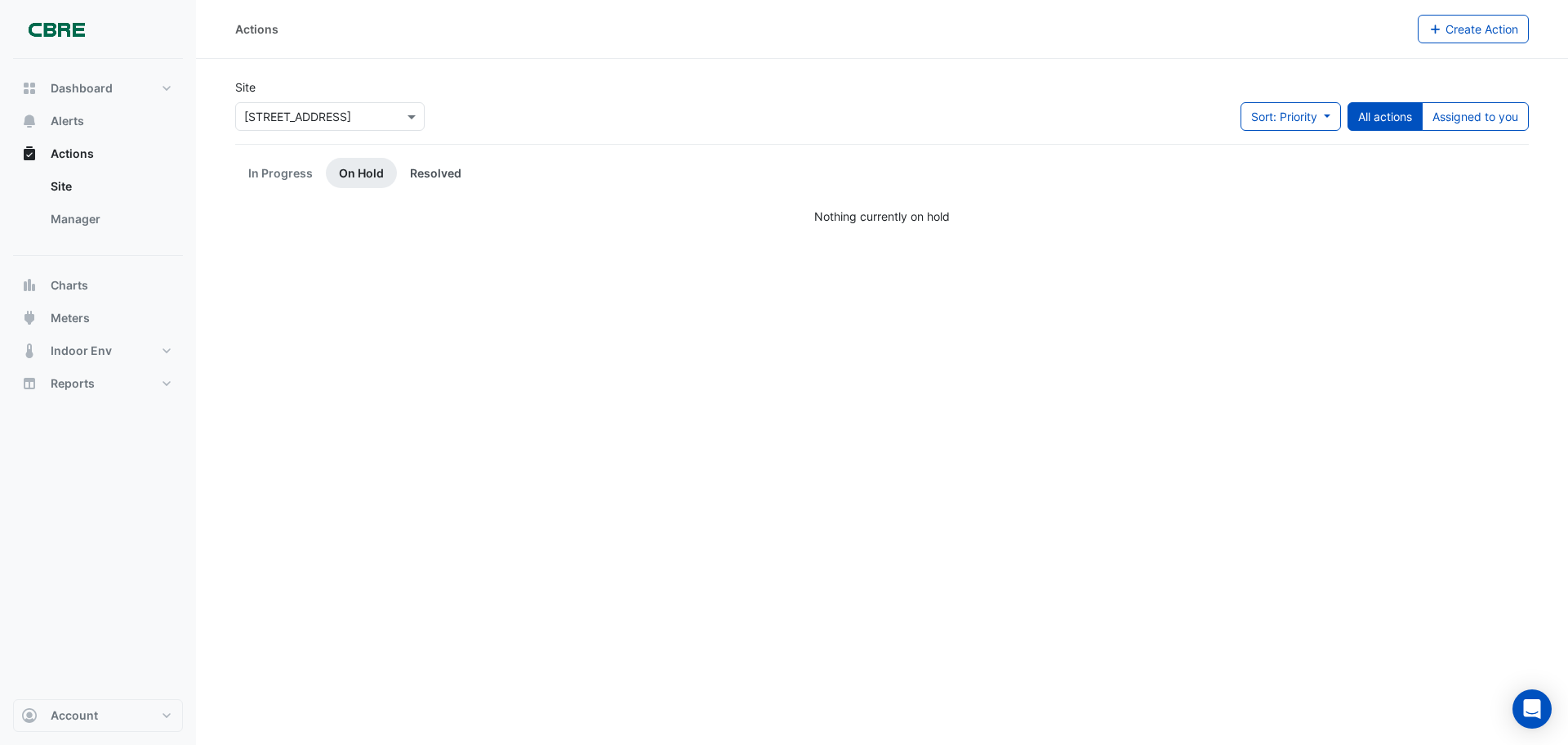
click at [419, 170] on link "Resolved" at bounding box center [436, 173] width 77 height 30
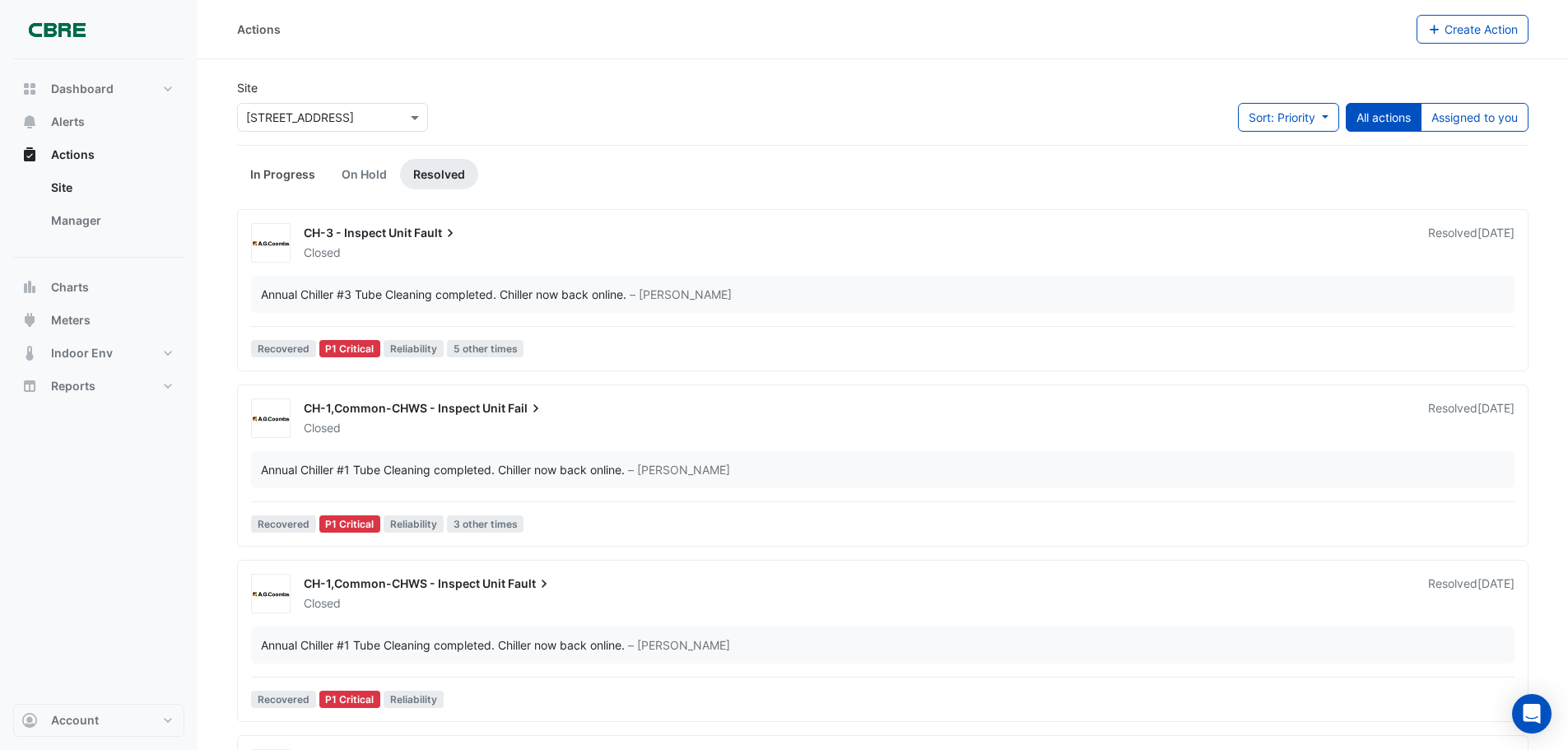
click at [261, 168] on link "In Progress" at bounding box center [283, 174] width 92 height 30
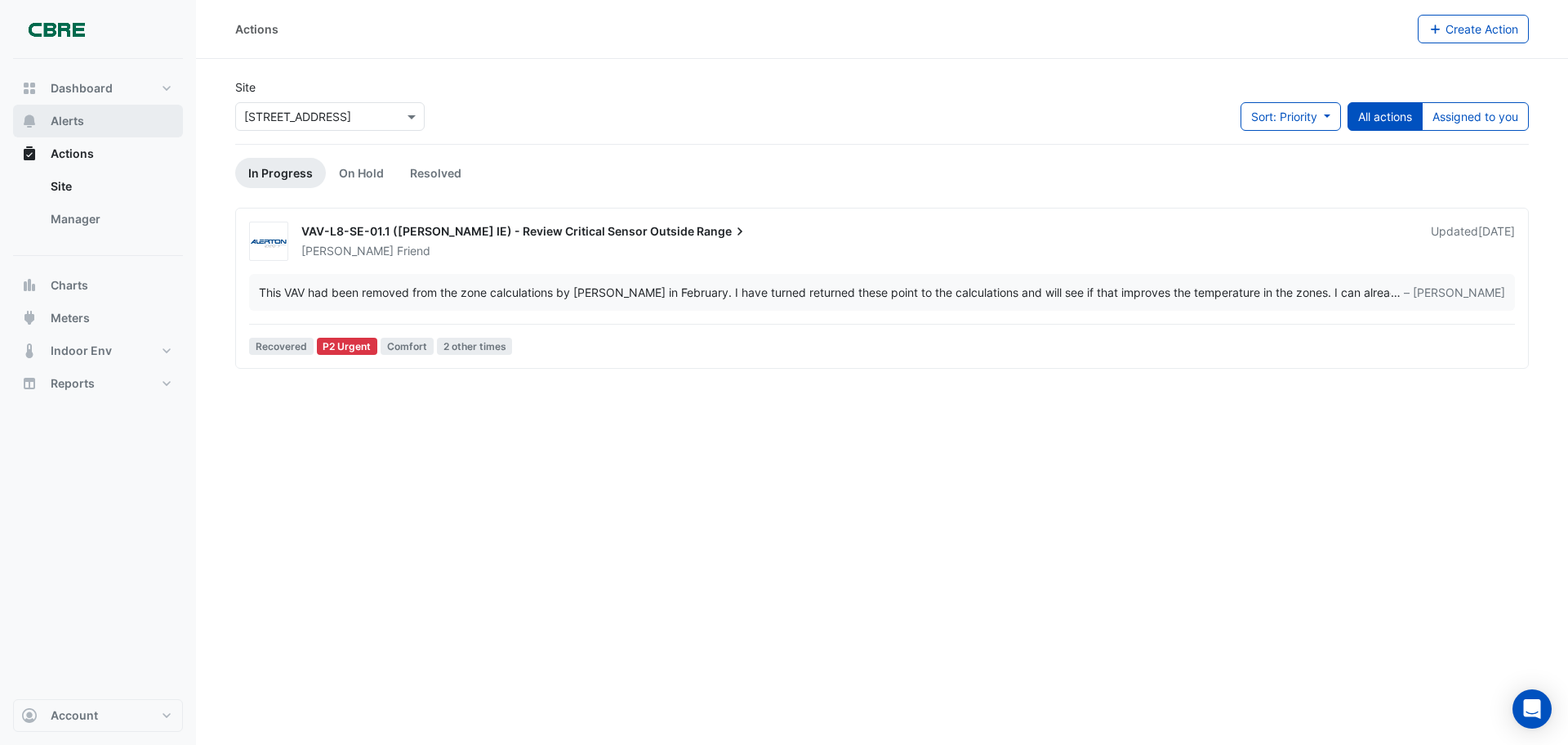
click at [80, 125] on span "Alerts" at bounding box center [67, 120] width 33 height 16
